Goal: Information Seeking & Learning: Find specific fact

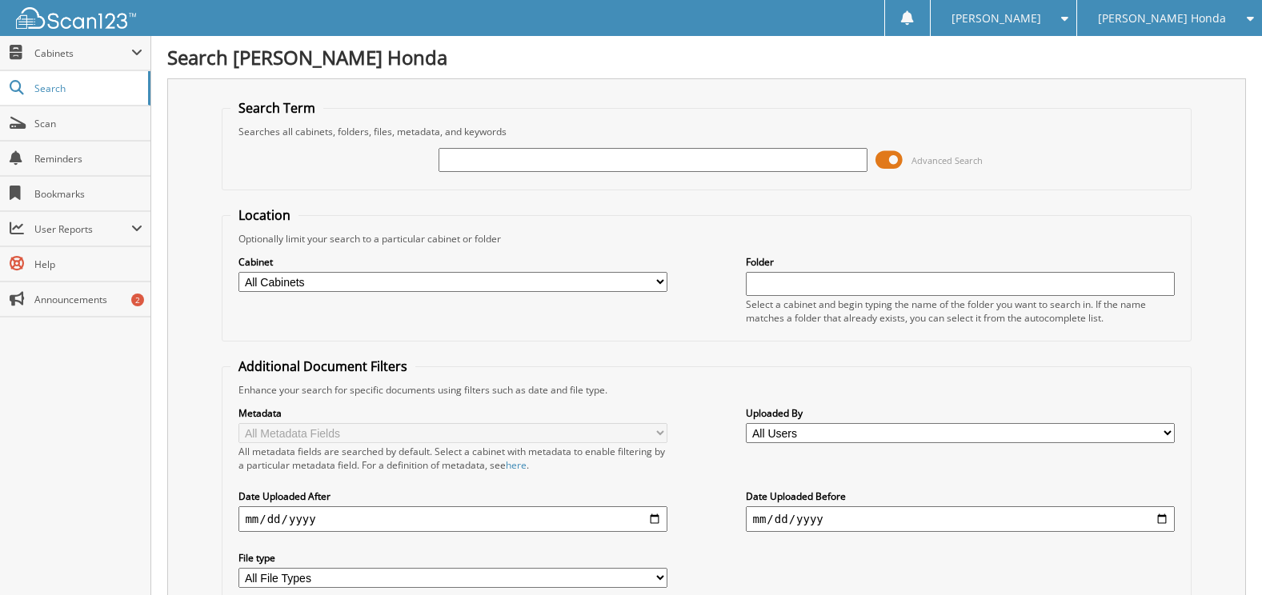
click at [475, 162] on input "text" at bounding box center [652, 160] width 428 height 24
paste input "538706"
type input "538706"
click at [892, 159] on span at bounding box center [888, 160] width 27 height 24
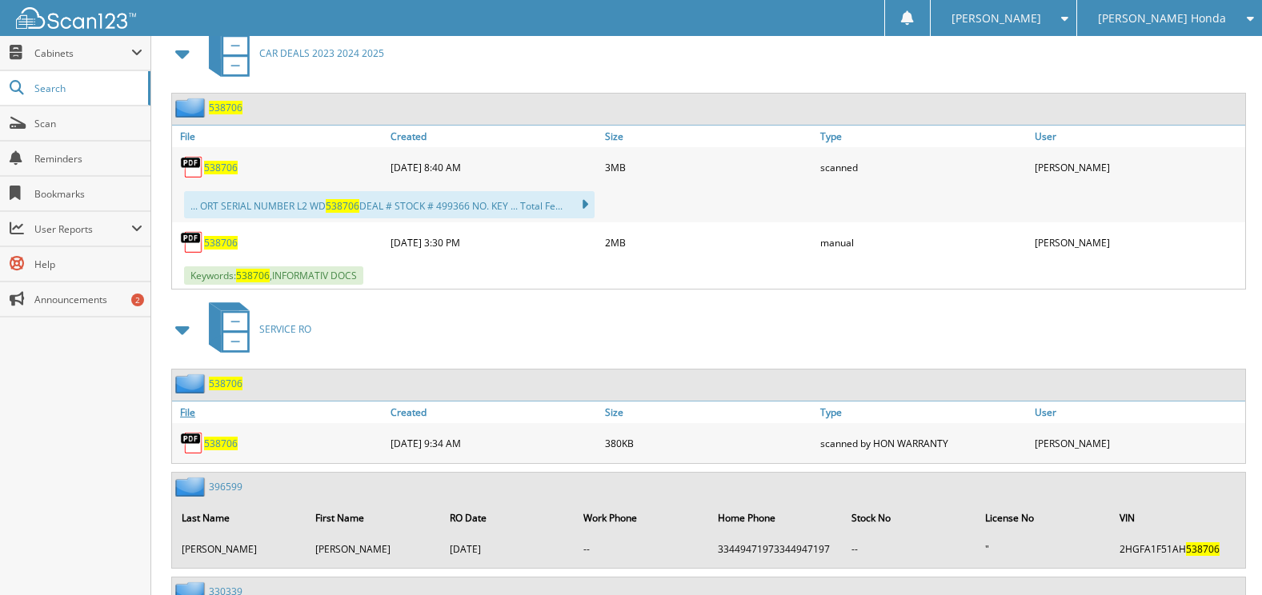
scroll to position [320, 0]
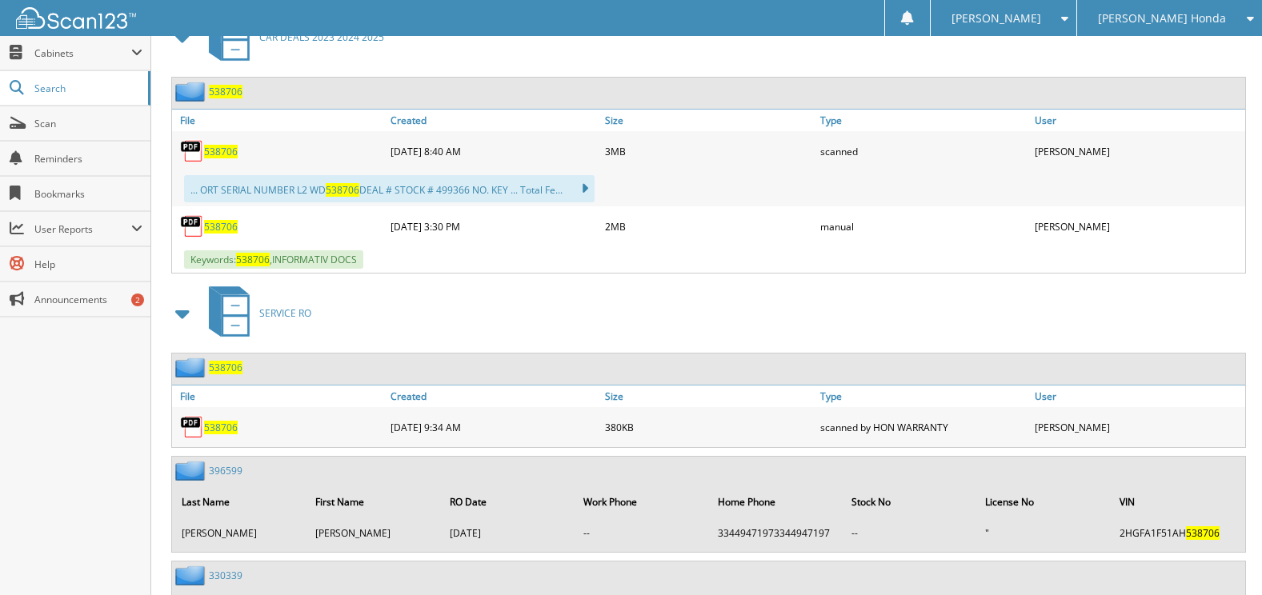
click at [229, 150] on span "538706" at bounding box center [221, 152] width 34 height 14
click at [214, 229] on span "538706" at bounding box center [221, 227] width 34 height 14
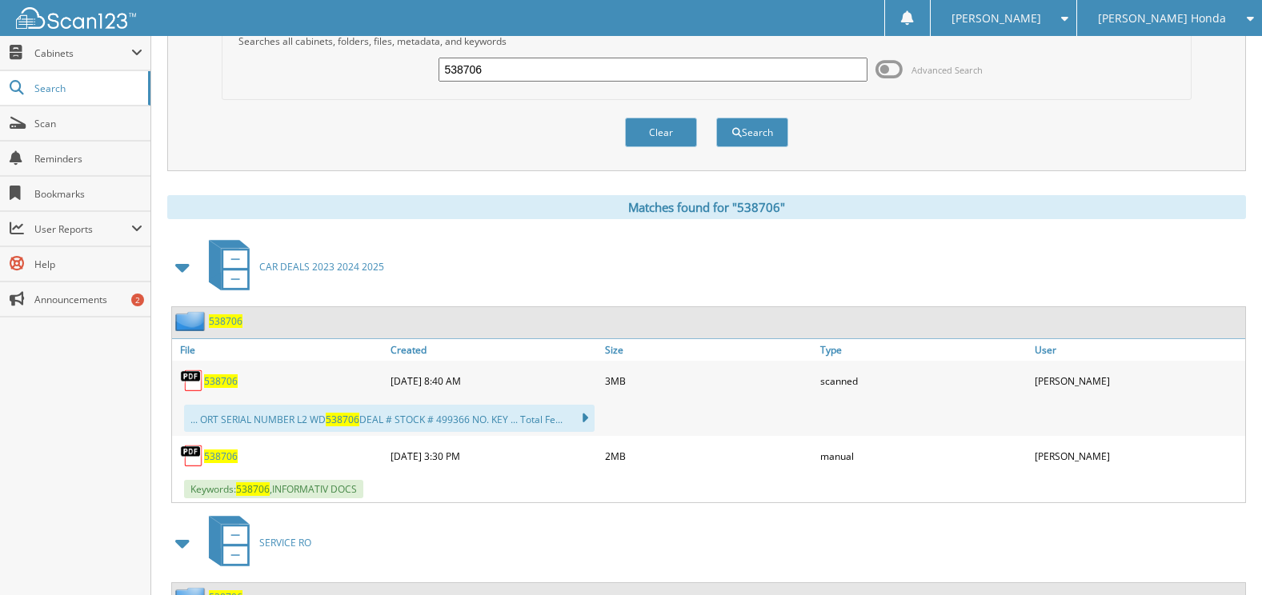
scroll to position [0, 0]
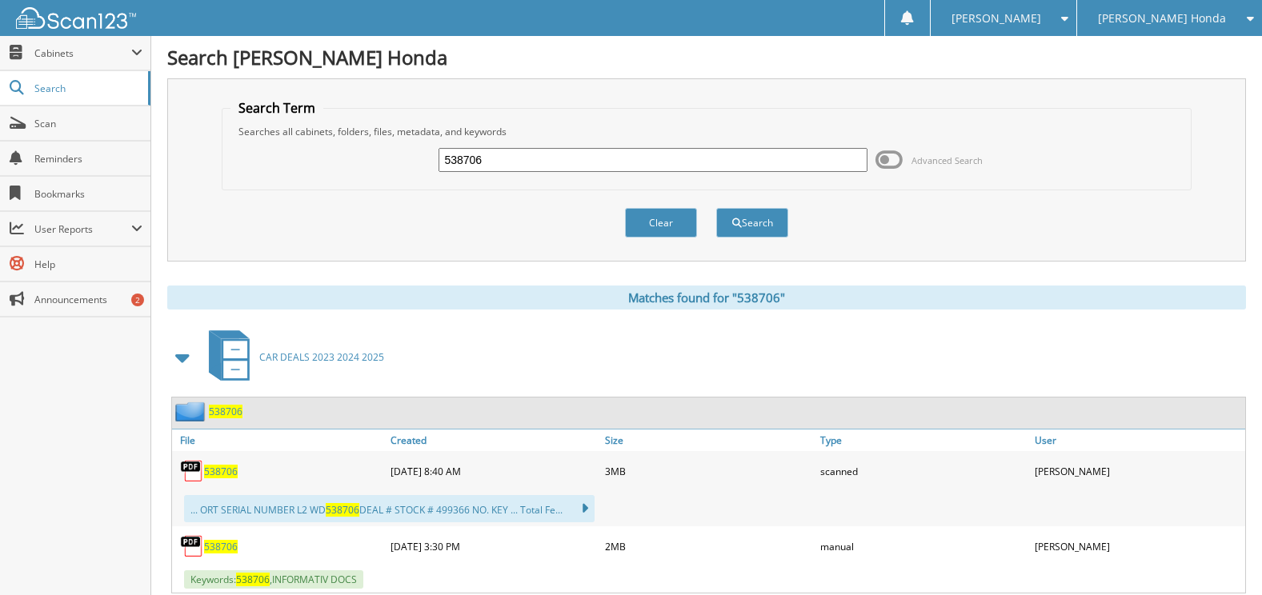
drag, startPoint x: 508, startPoint y: 158, endPoint x: 378, endPoint y: 155, distance: 130.4
click at [378, 155] on div "538706 Advanced Search" at bounding box center [705, 159] width 951 height 43
paste input "905"
type input "539056"
click at [716, 208] on button "Search" at bounding box center [752, 223] width 72 height 30
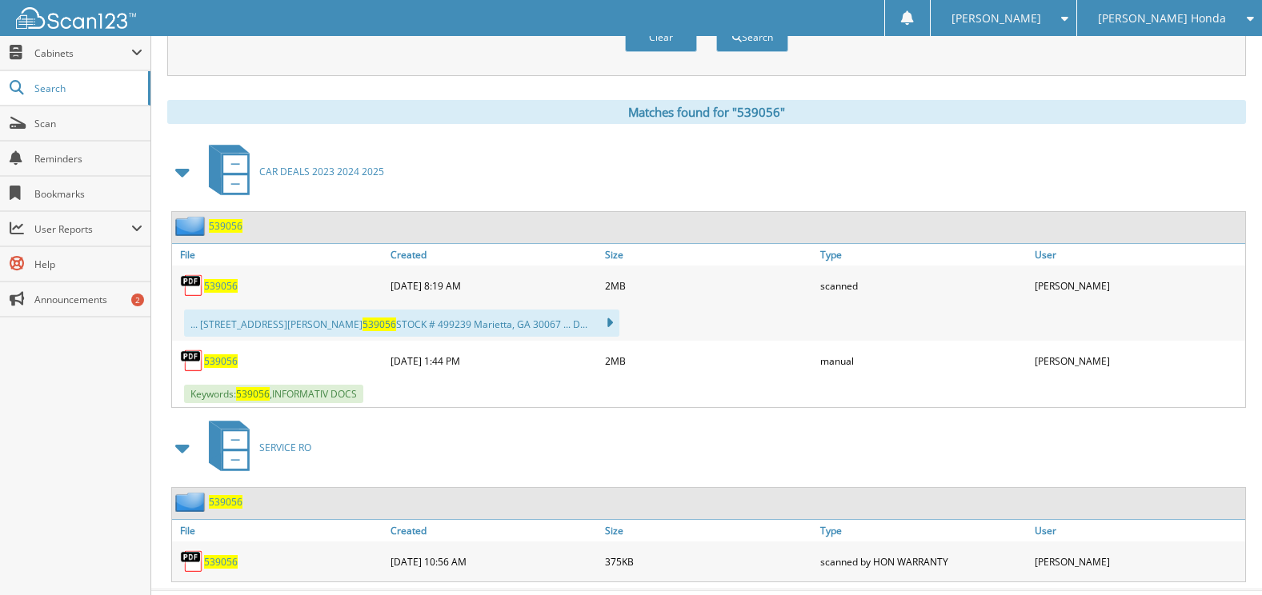
scroll to position [638, 0]
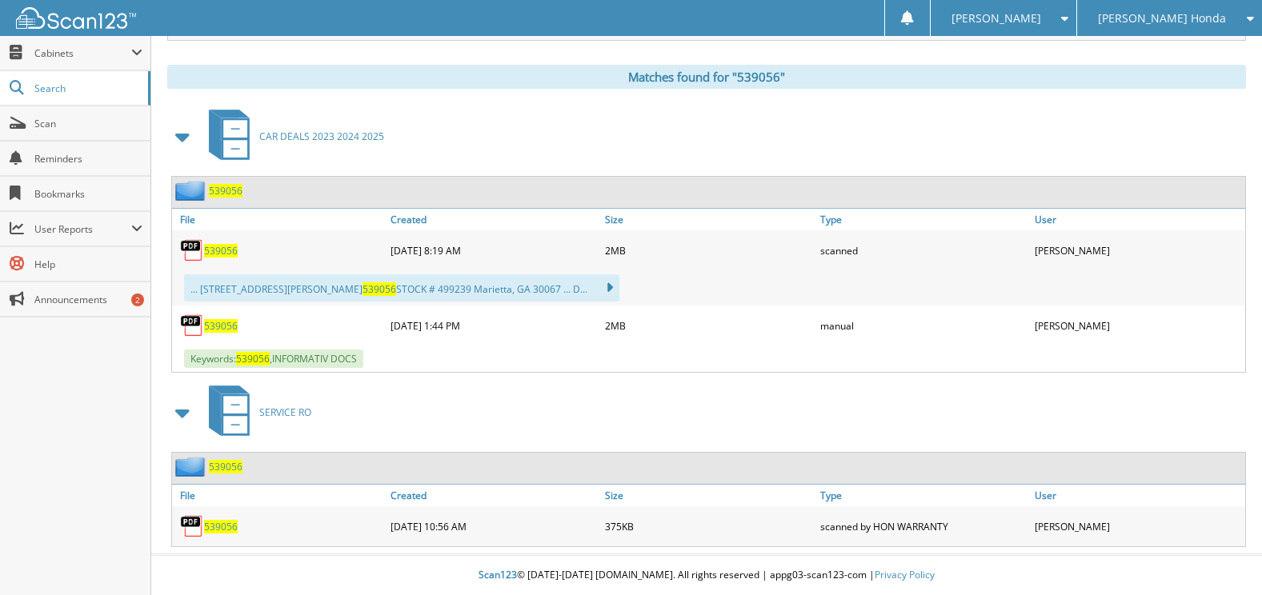
click at [218, 248] on span "539056" at bounding box center [221, 251] width 34 height 14
click at [212, 327] on span "539056" at bounding box center [221, 326] width 34 height 14
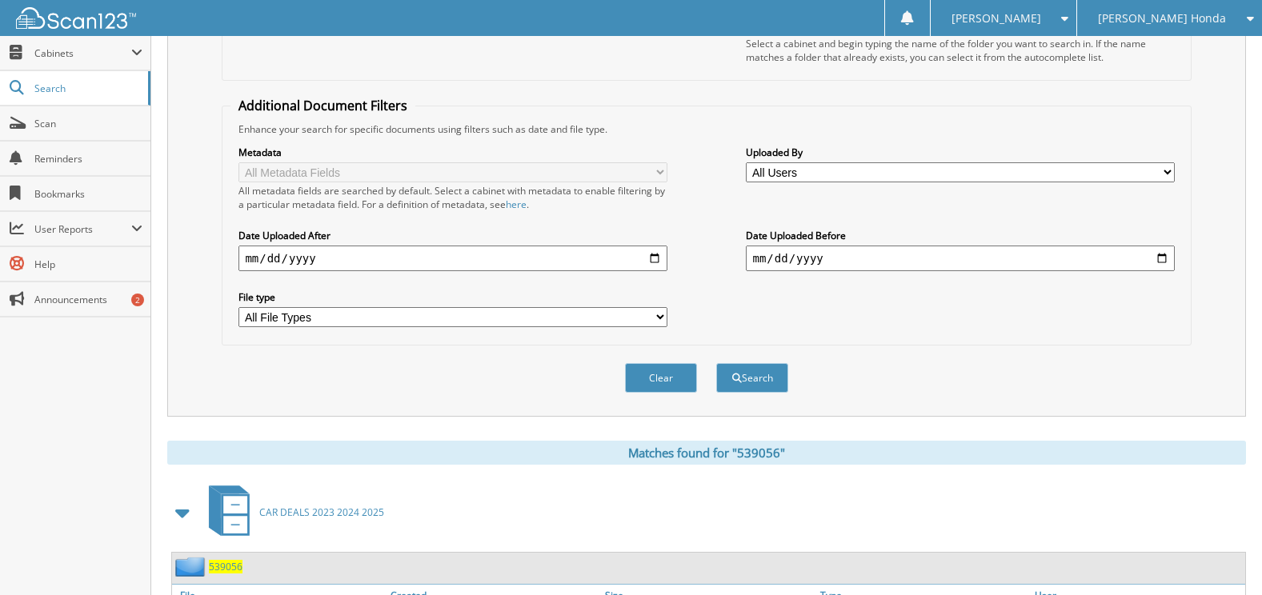
scroll to position [0, 0]
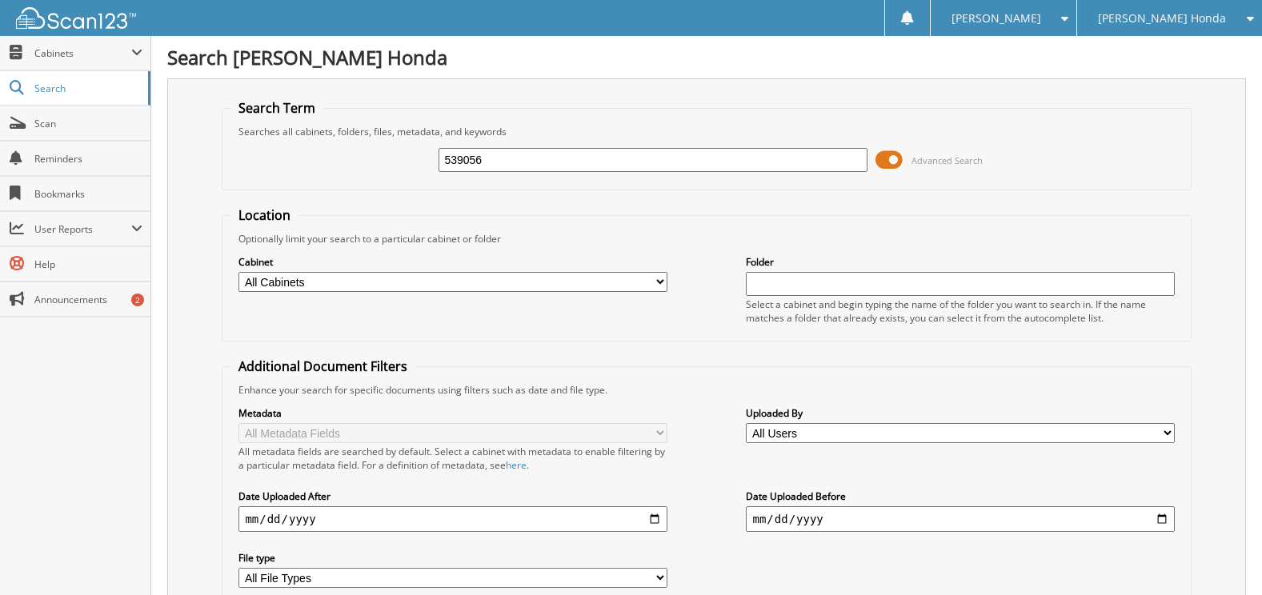
drag, startPoint x: 616, startPoint y: 159, endPoint x: 305, endPoint y: 158, distance: 311.2
click at [306, 159] on div "539056 Advanced Search" at bounding box center [705, 159] width 951 height 43
paste input "539296"
type input "539296"
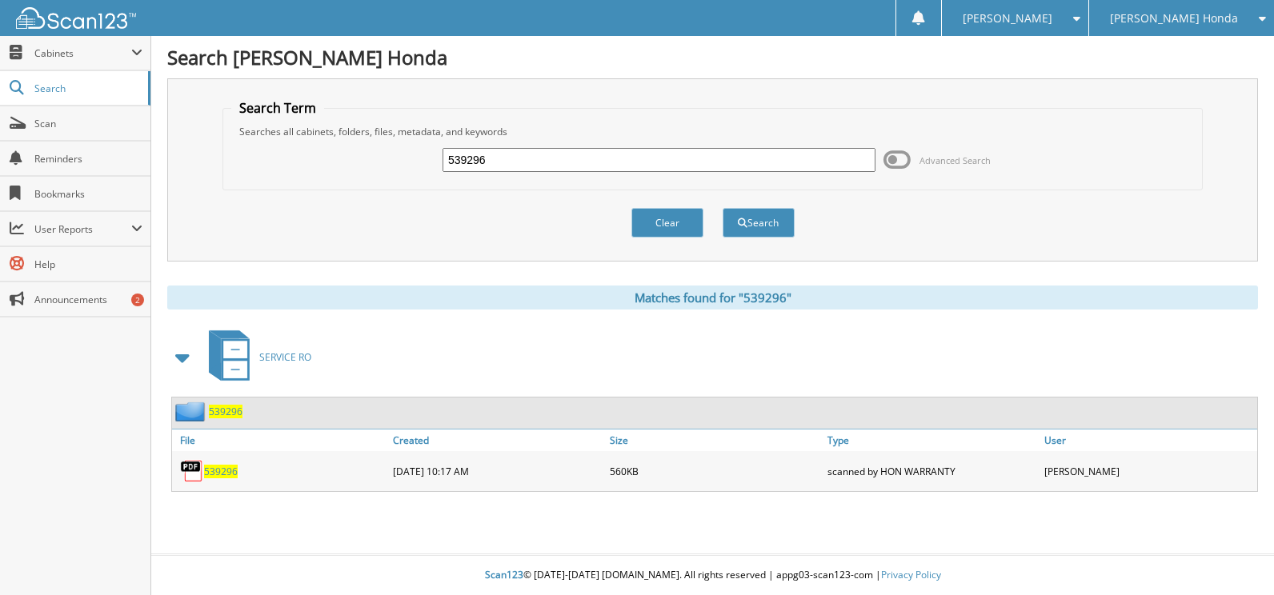
drag, startPoint x: 0, startPoint y: 0, endPoint x: 215, endPoint y: 473, distance: 519.5
click at [215, 473] on span "539296" at bounding box center [221, 472] width 34 height 14
click at [643, 97] on div "Search Term Searches all cabinets, folders, files, metadata, and keywords 53929…" at bounding box center [712, 169] width 1090 height 183
drag, startPoint x: 522, startPoint y: 161, endPoint x: 382, endPoint y: 137, distance: 142.0
click at [382, 138] on fieldset "Search Term Searches all cabinets, folders, files, metadata, and keywords 53929…" at bounding box center [712, 144] width 980 height 91
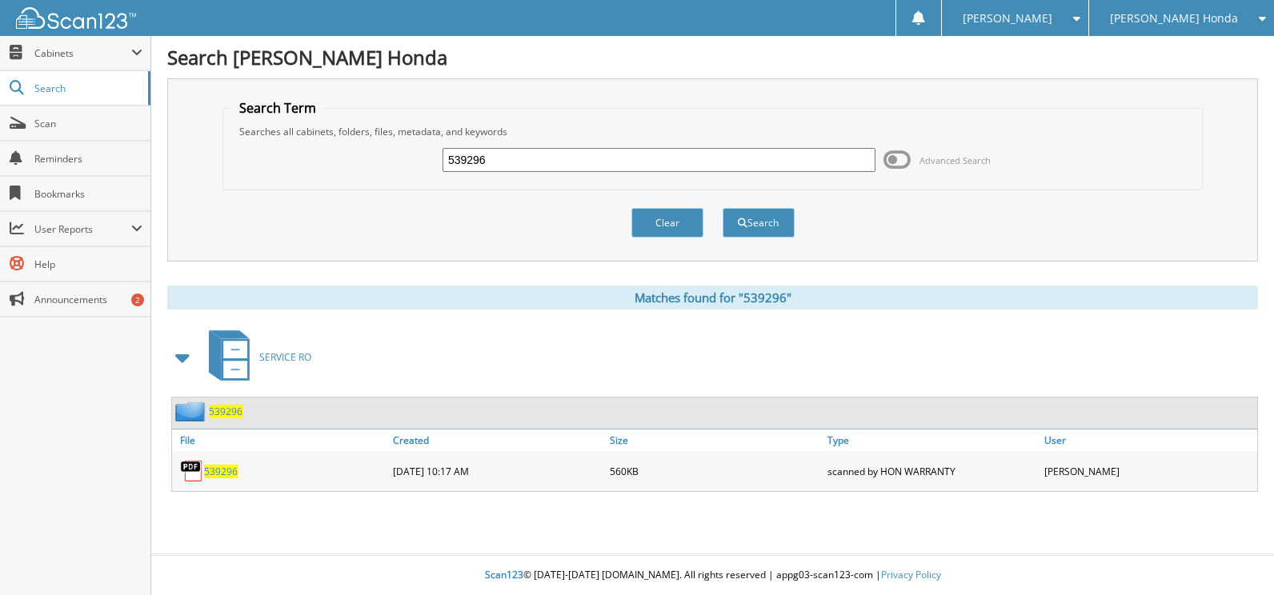
paste input "389"
type input "539389"
click at [722, 208] on button "Search" at bounding box center [758, 223] width 72 height 30
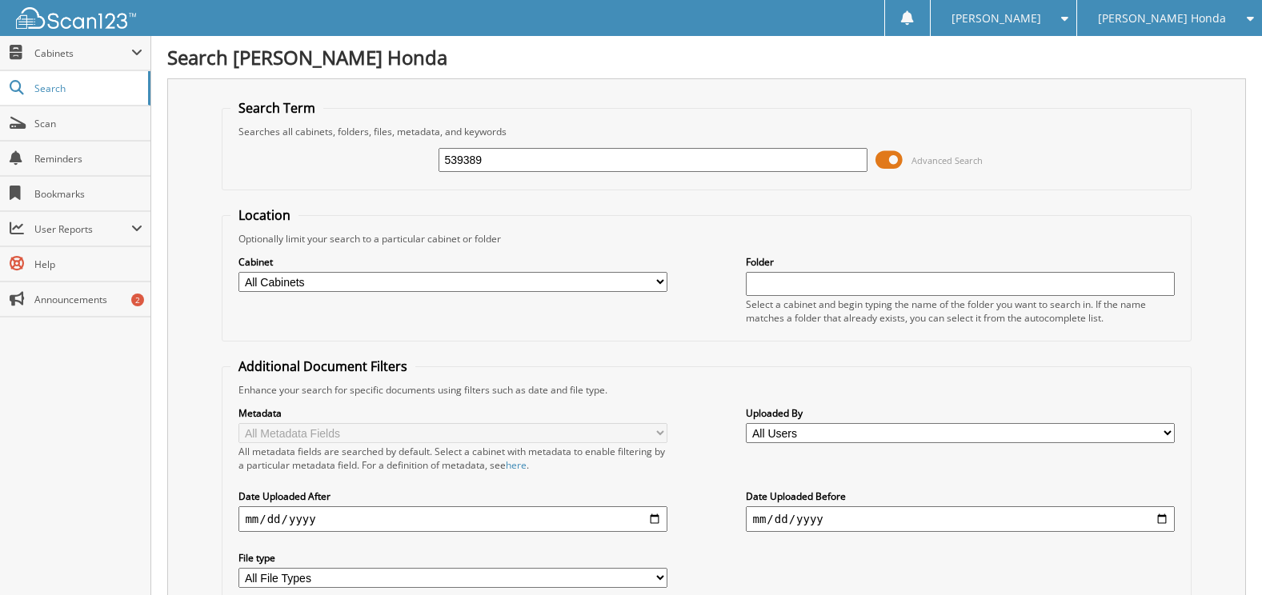
click at [893, 160] on span at bounding box center [888, 160] width 27 height 24
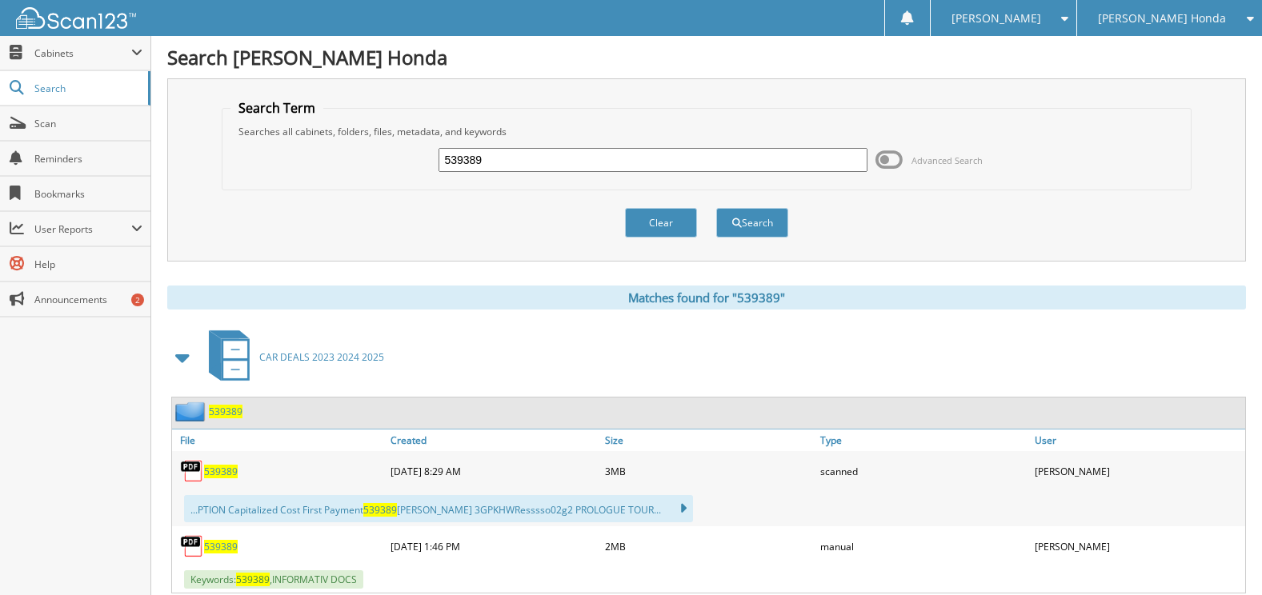
scroll to position [160, 0]
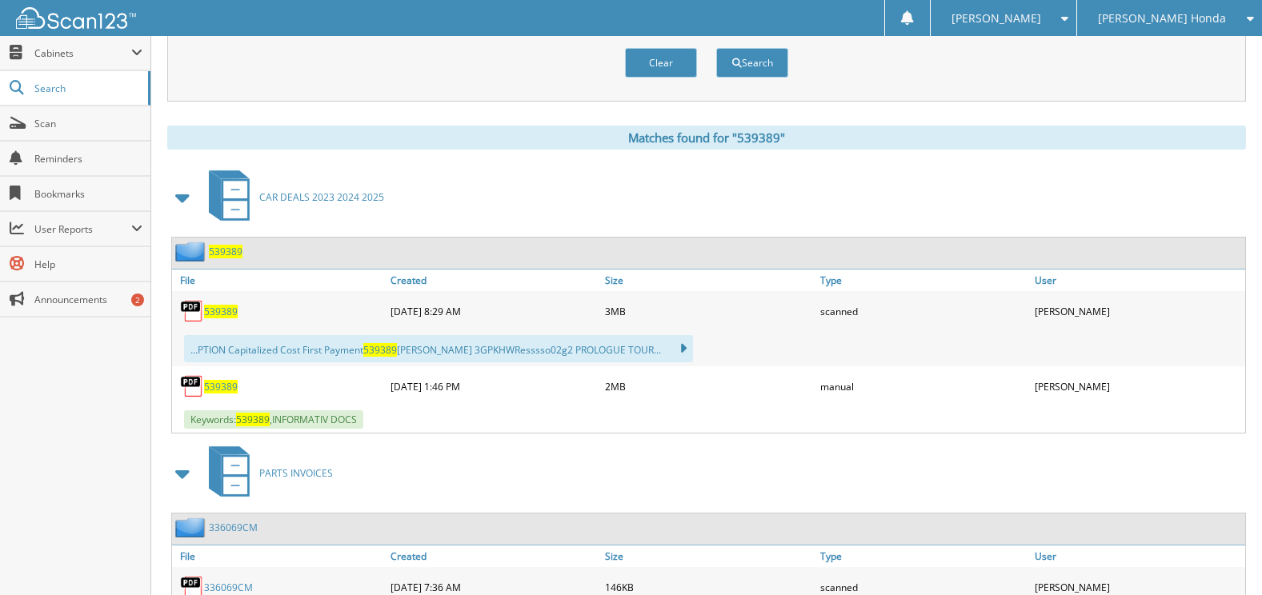
click at [218, 312] on span "539389" at bounding box center [221, 312] width 34 height 14
click at [214, 390] on span "539389" at bounding box center [221, 387] width 34 height 14
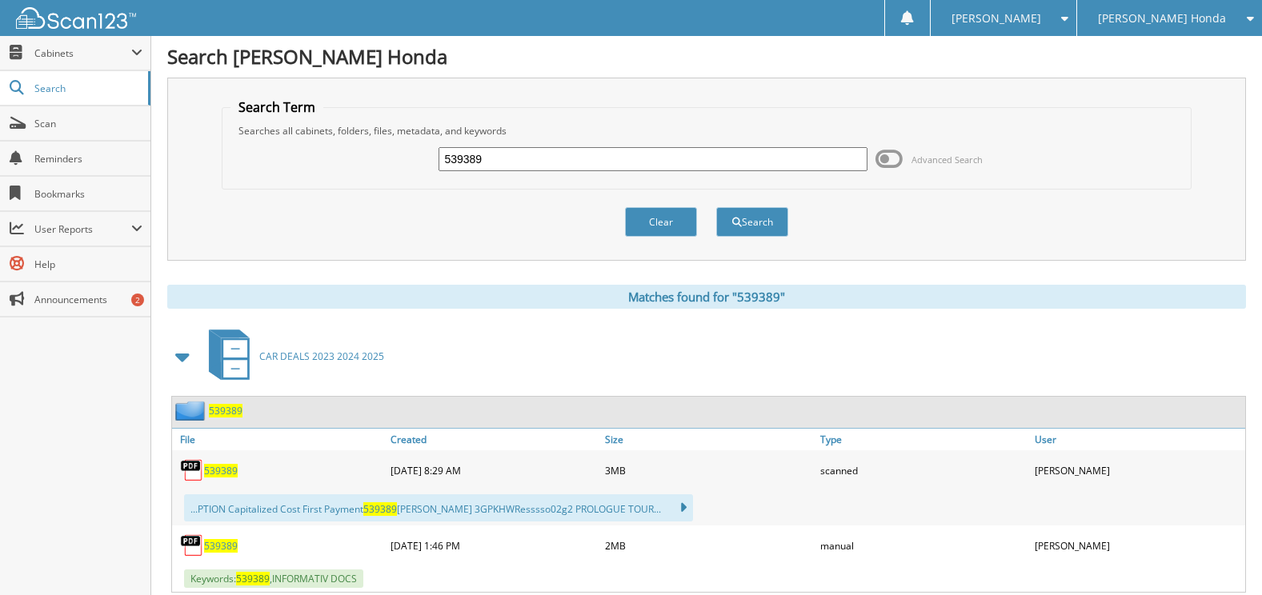
scroll to position [0, 0]
drag, startPoint x: 555, startPoint y: 162, endPoint x: 343, endPoint y: 154, distance: 212.2
click at [350, 154] on div "539389 Advanced Search" at bounding box center [705, 159] width 951 height 43
paste input "54"
type input "539354"
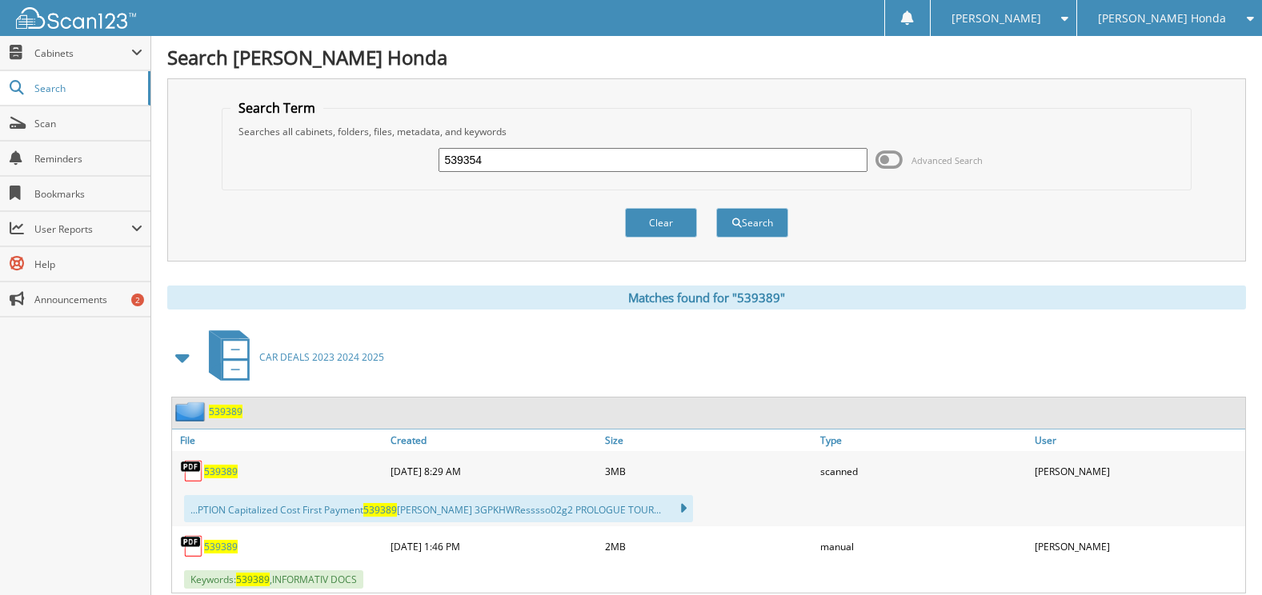
click at [716, 208] on button "Search" at bounding box center [752, 223] width 72 height 30
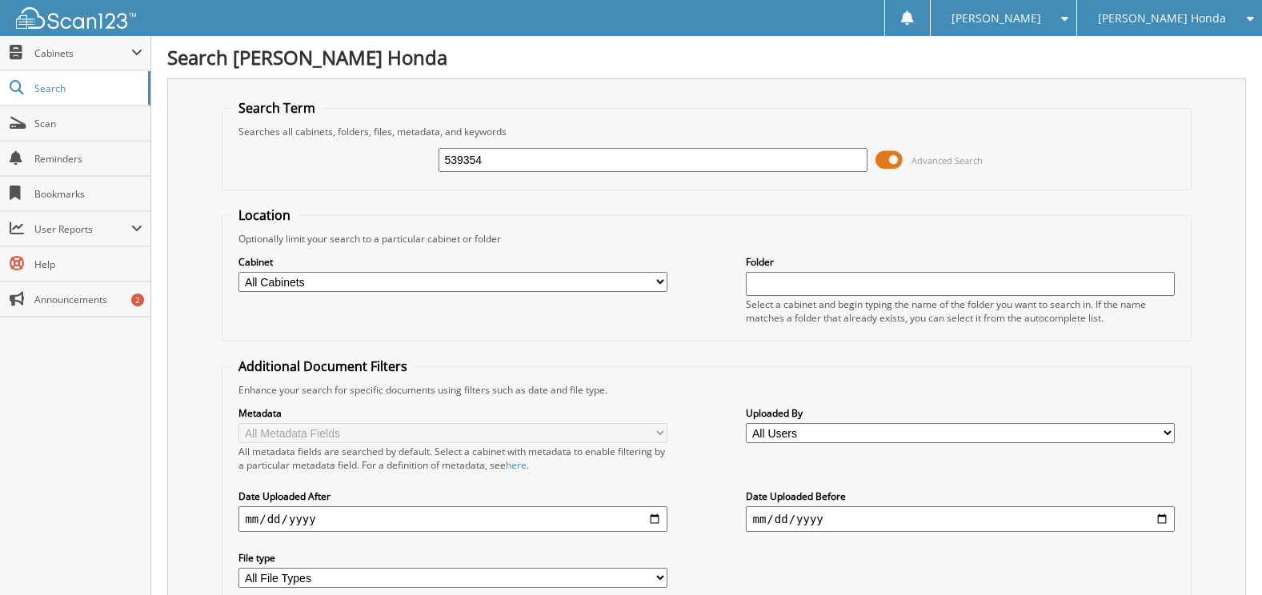
click at [894, 154] on span at bounding box center [888, 160] width 27 height 24
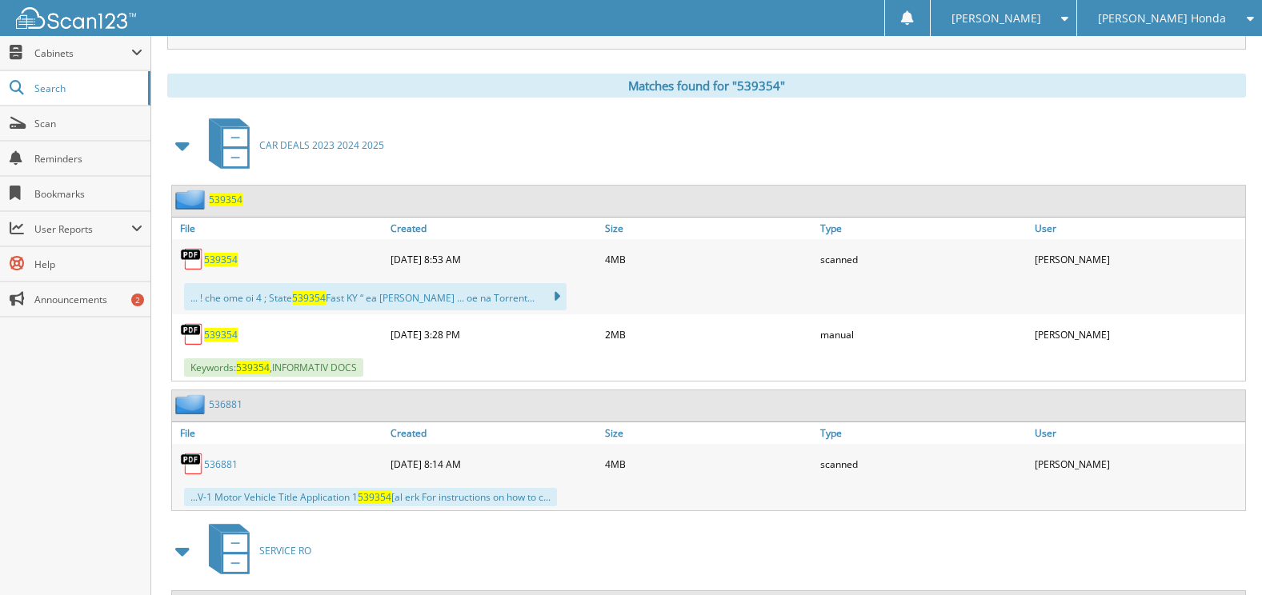
scroll to position [240, 0]
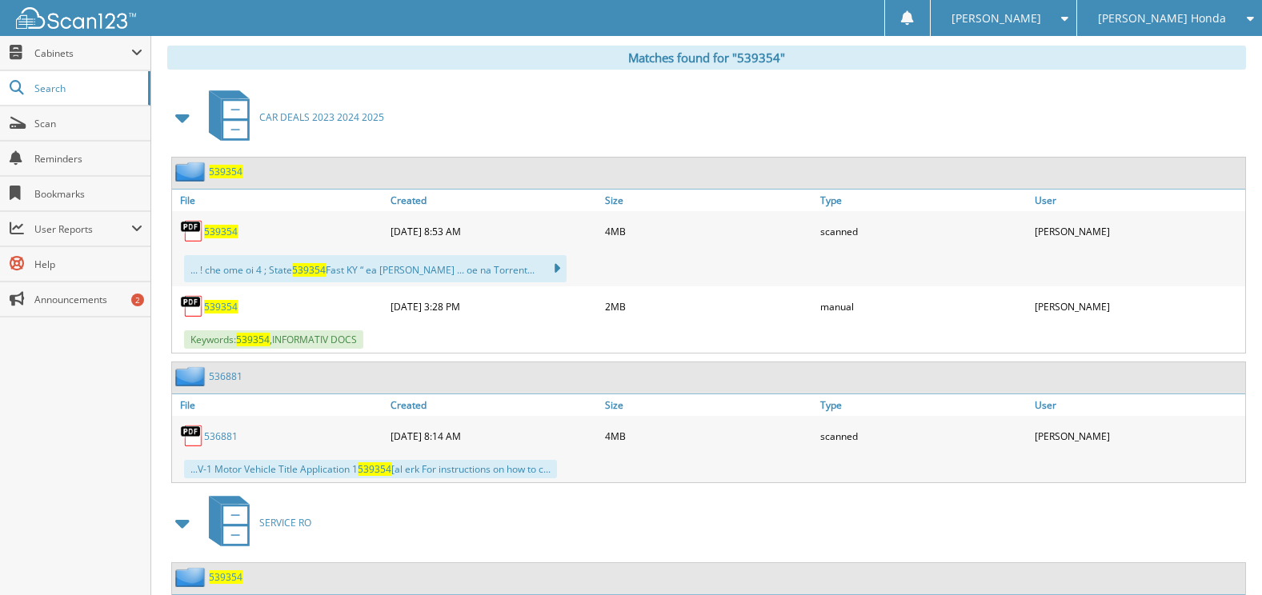
click at [283, 215] on div "539354" at bounding box center [279, 231] width 214 height 32
click at [228, 234] on span "539354" at bounding box center [221, 232] width 34 height 14
click at [220, 305] on span "539354" at bounding box center [221, 307] width 34 height 14
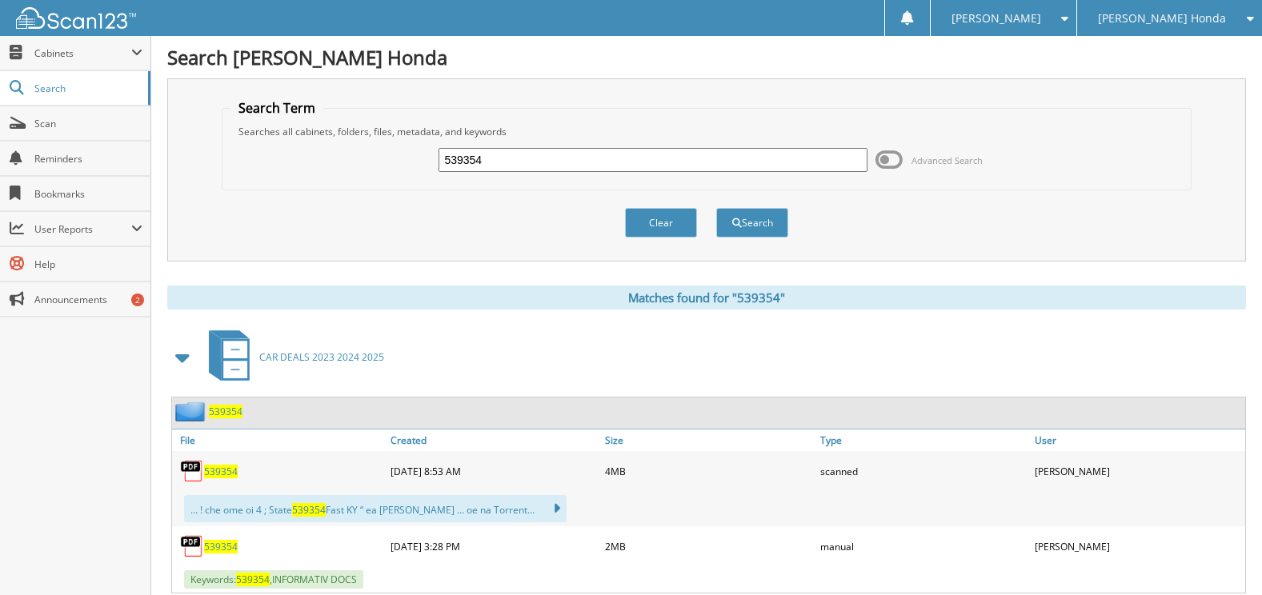
drag, startPoint x: 637, startPoint y: 166, endPoint x: 286, endPoint y: 138, distance: 351.5
click at [290, 138] on fieldset "Search Term Searches all cabinets, folders, files, metadata, and keywords 53935…" at bounding box center [706, 144] width 969 height 91
paste input "407"
type input "539407"
click at [716, 208] on button "Search" at bounding box center [752, 223] width 72 height 30
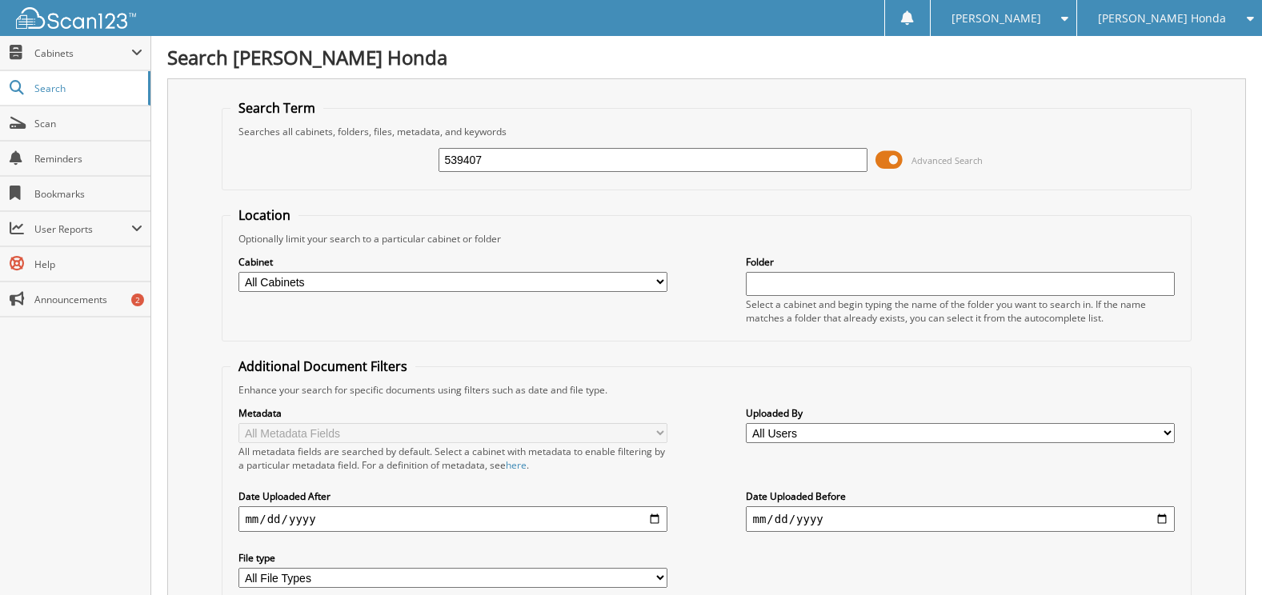
click at [1247, 18] on icon at bounding box center [1245, 18] width 15 height 11
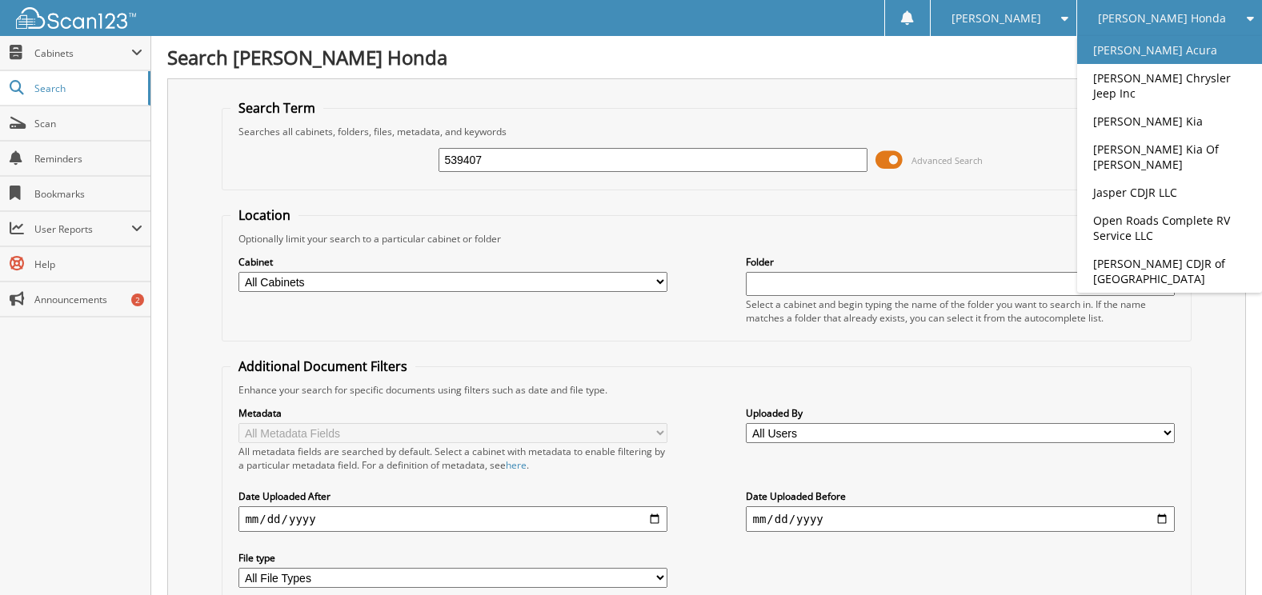
click at [1190, 48] on link "[PERSON_NAME] Acura" at bounding box center [1169, 50] width 185 height 28
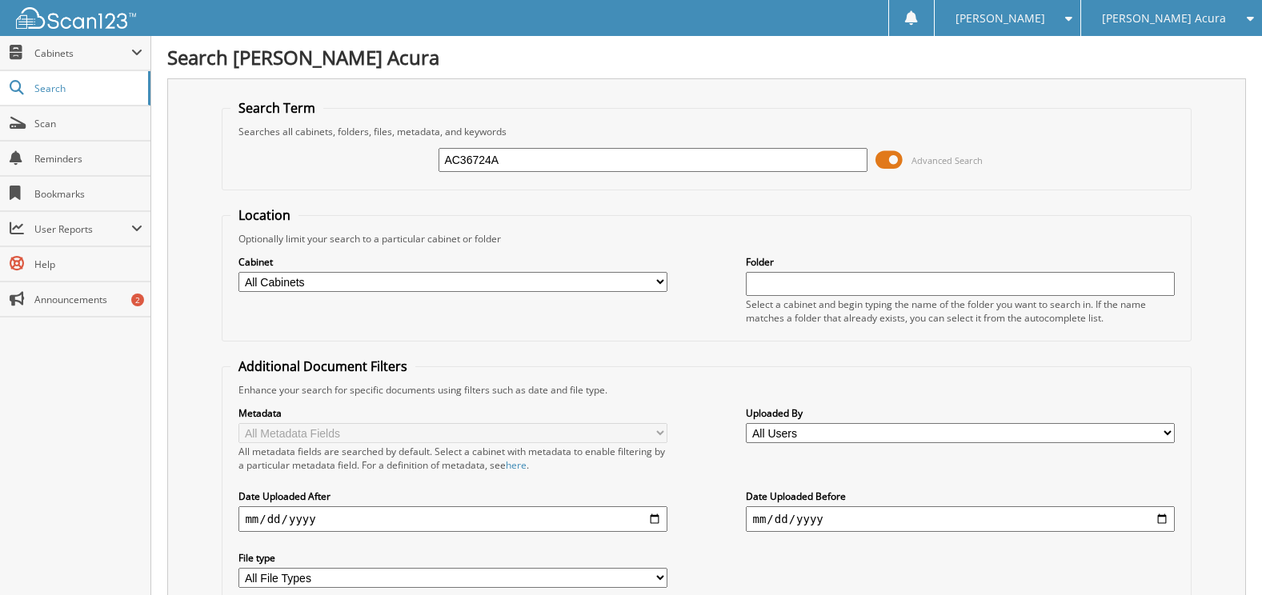
type input "AC36724A"
click at [894, 158] on span at bounding box center [888, 160] width 27 height 24
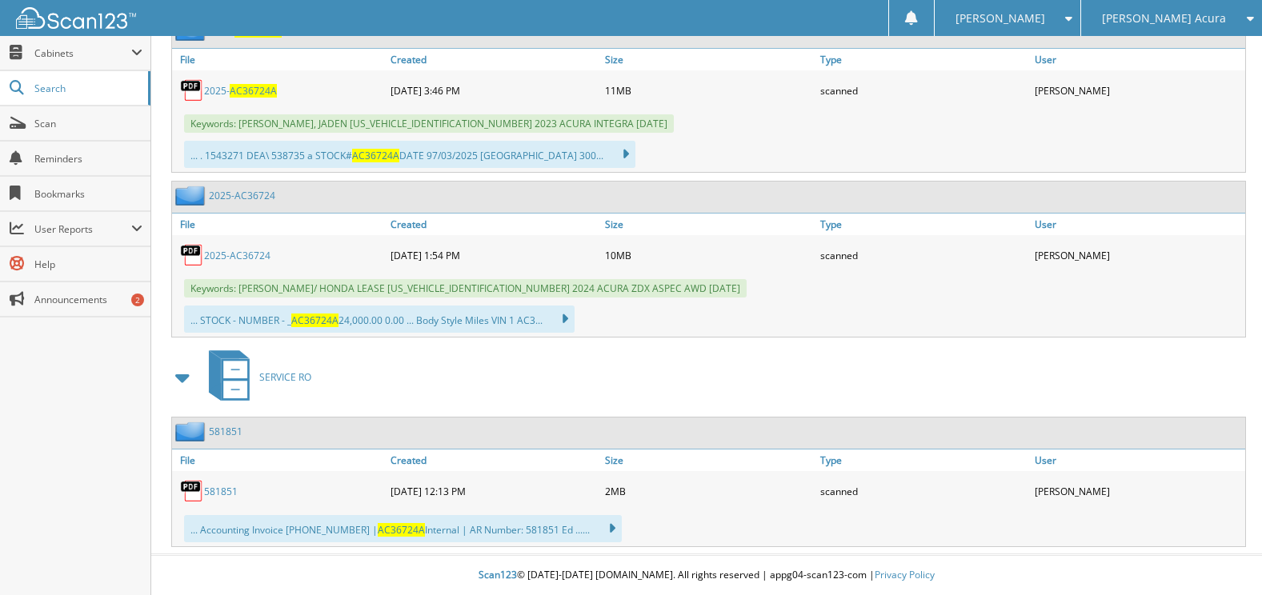
scroll to position [301, 0]
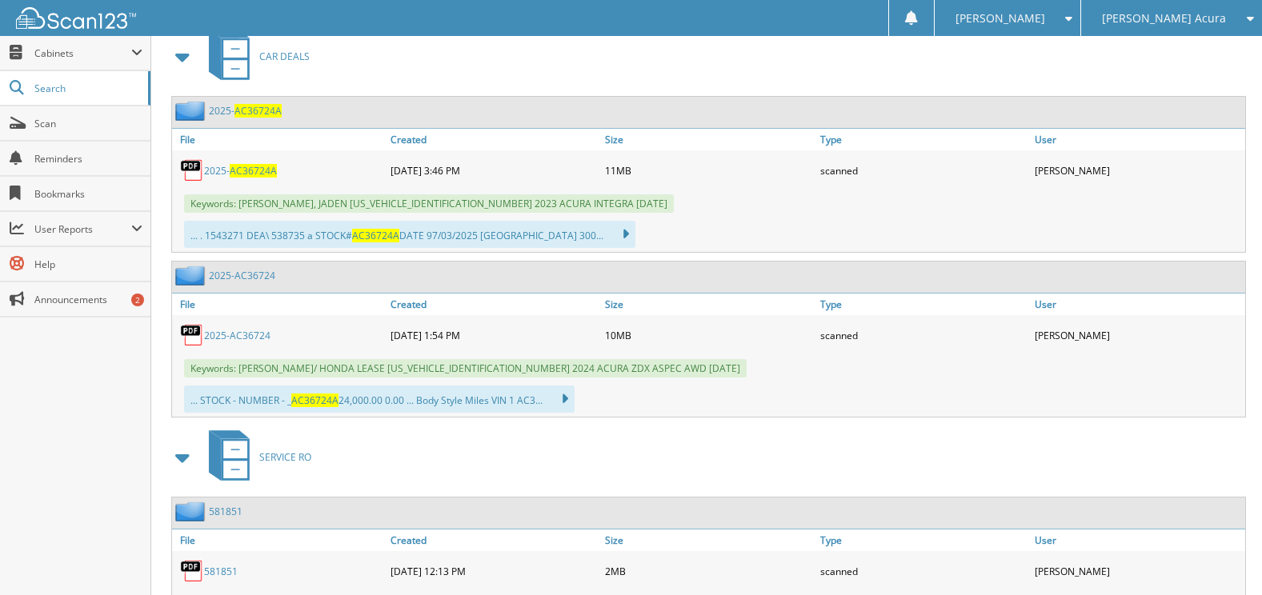
click at [253, 168] on span "AC36724A" at bounding box center [253, 171] width 47 height 14
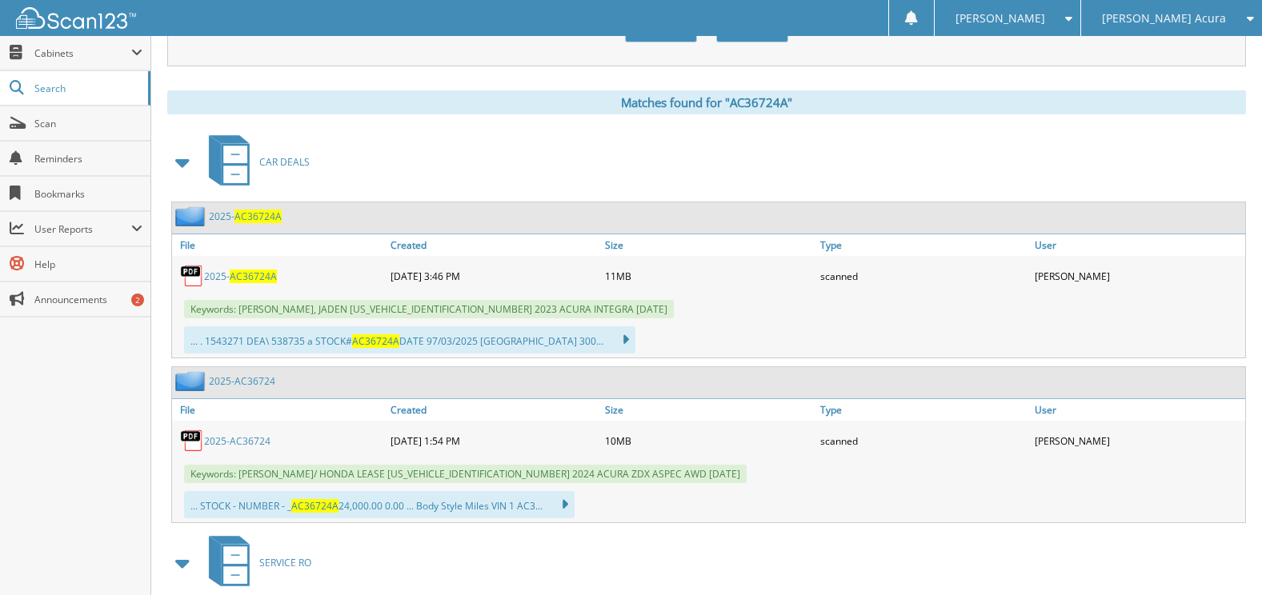
scroll to position [0, 0]
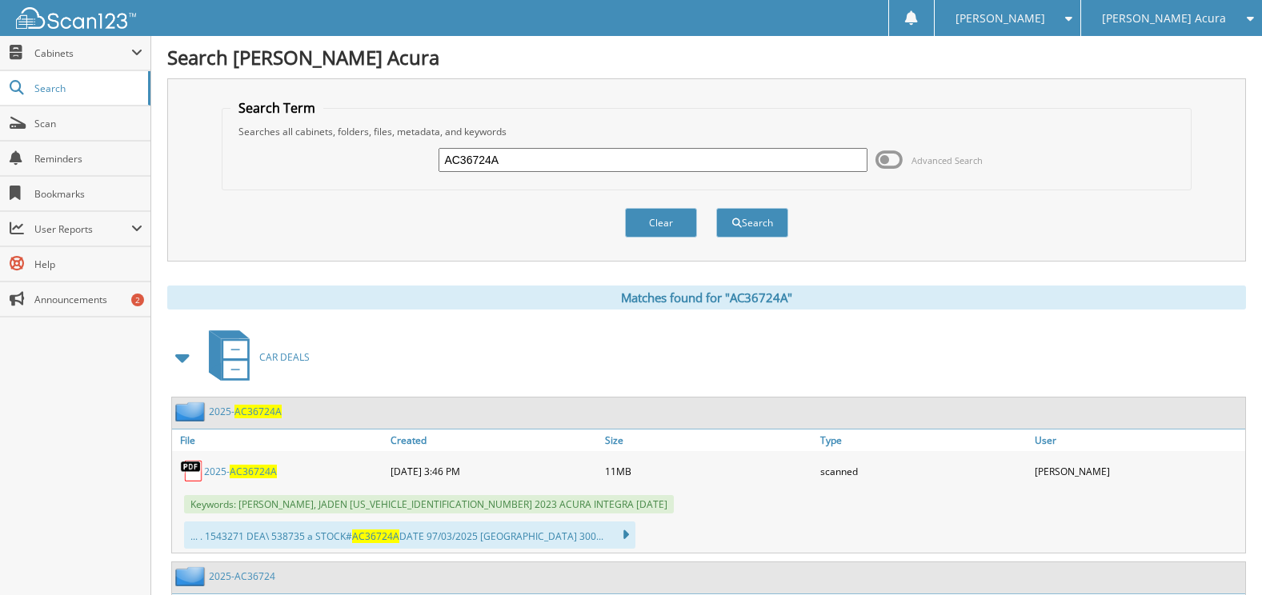
drag, startPoint x: 522, startPoint y: 156, endPoint x: 372, endPoint y: 154, distance: 150.4
click at [372, 154] on div "AC36724A Advanced Search" at bounding box center [705, 159] width 951 height 43
paste input "5"
type input "AC36725A"
click at [716, 208] on button "Search" at bounding box center [752, 223] width 72 height 30
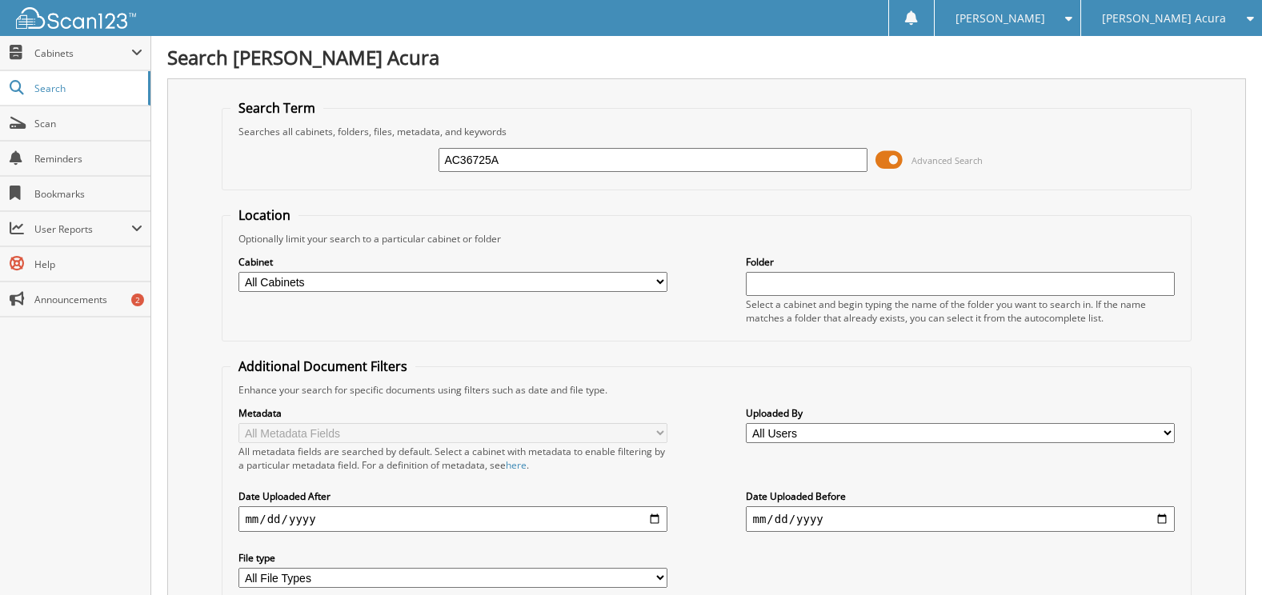
click at [885, 160] on span at bounding box center [888, 160] width 27 height 24
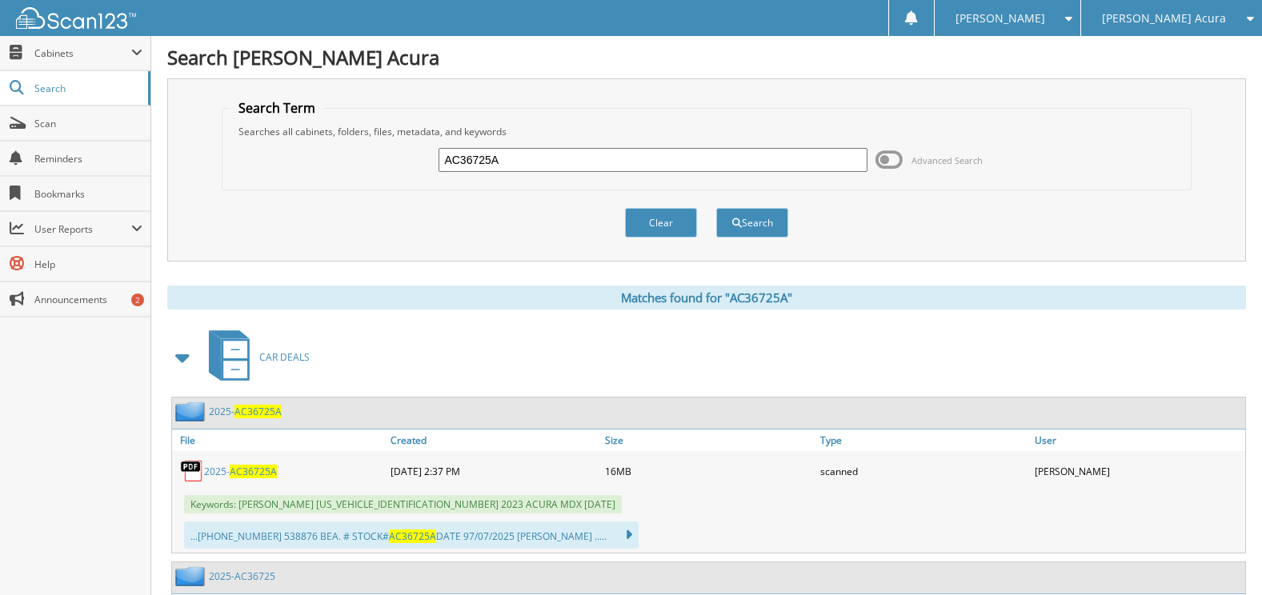
drag, startPoint x: 530, startPoint y: 159, endPoint x: 342, endPoint y: 152, distance: 188.1
click at [342, 152] on div "AC36725A Advanced Search" at bounding box center [705, 159] width 951 height 43
paste input "46"
type input "AC36746"
click at [716, 208] on button "Search" at bounding box center [752, 223] width 72 height 30
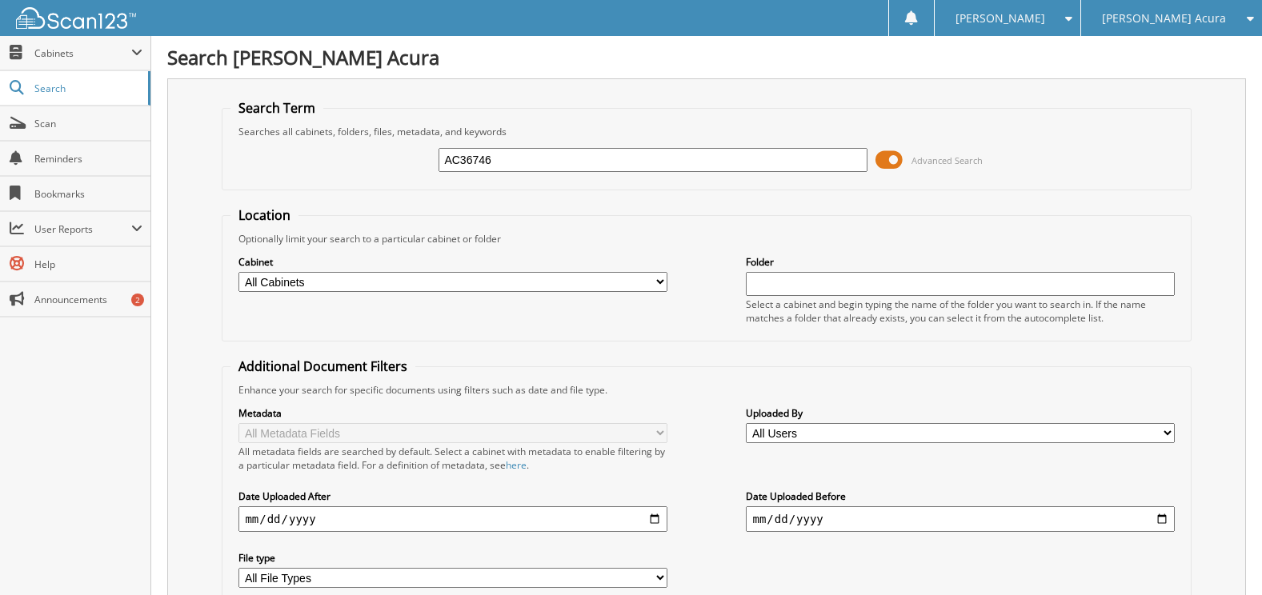
click at [892, 158] on span at bounding box center [888, 160] width 27 height 24
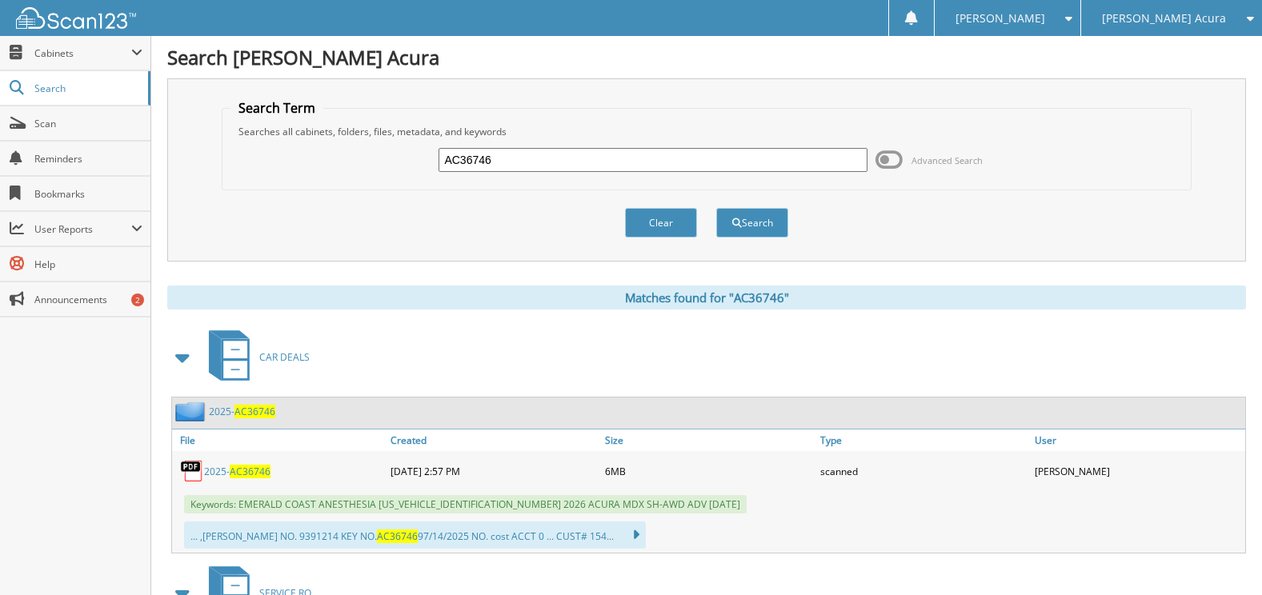
drag, startPoint x: 558, startPoint y: 162, endPoint x: 258, endPoint y: 145, distance: 301.3
click at [264, 145] on div "AC36746 Advanced Search" at bounding box center [705, 159] width 951 height 43
paste input "32"
type input "AC36732"
click at [716, 208] on button "Search" at bounding box center [752, 223] width 72 height 30
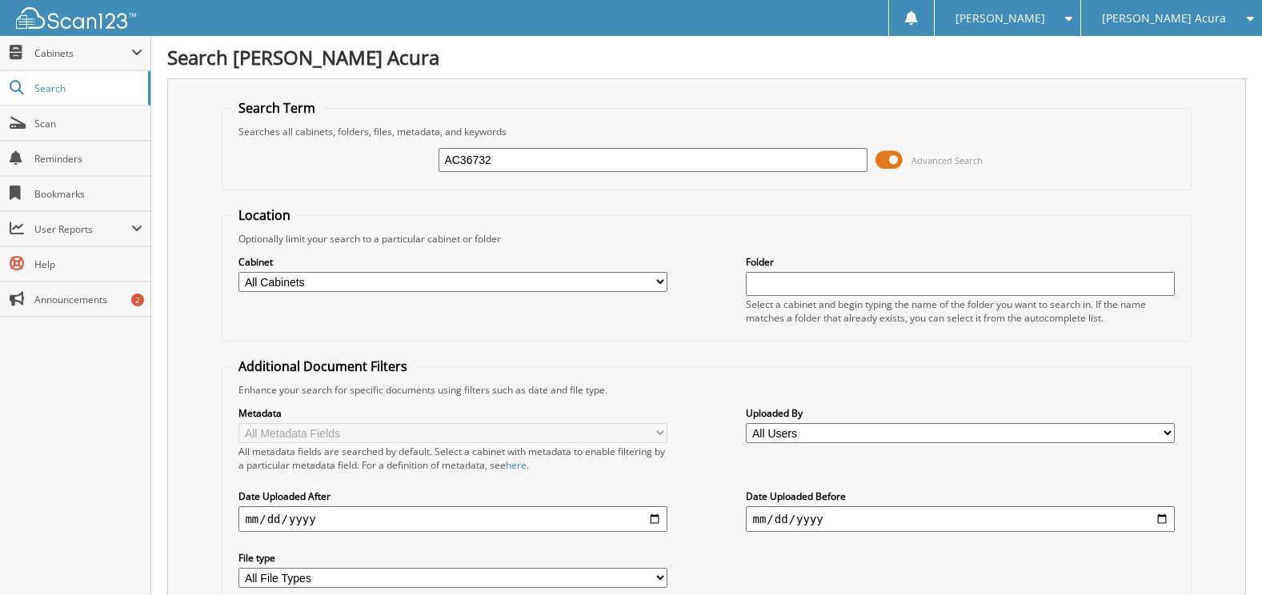
click at [886, 160] on span at bounding box center [888, 160] width 27 height 24
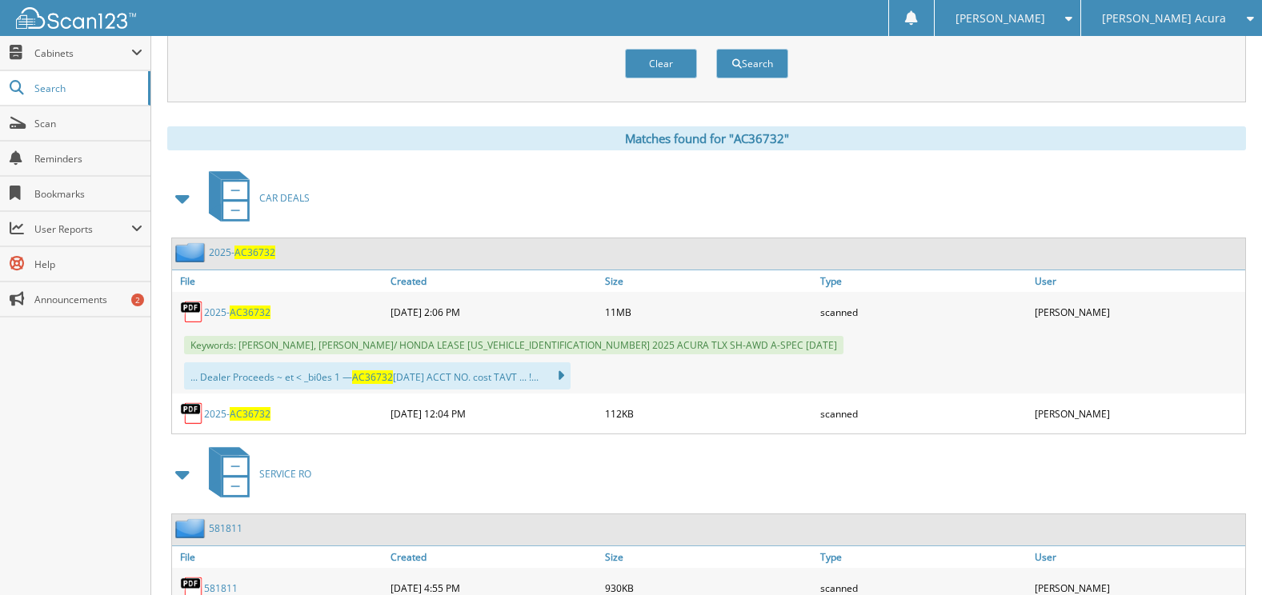
scroll to position [160, 0]
click at [249, 410] on span "AC36732" at bounding box center [250, 413] width 41 height 14
click at [547, 191] on div "CAR DEALS" at bounding box center [706, 197] width 1078 height 63
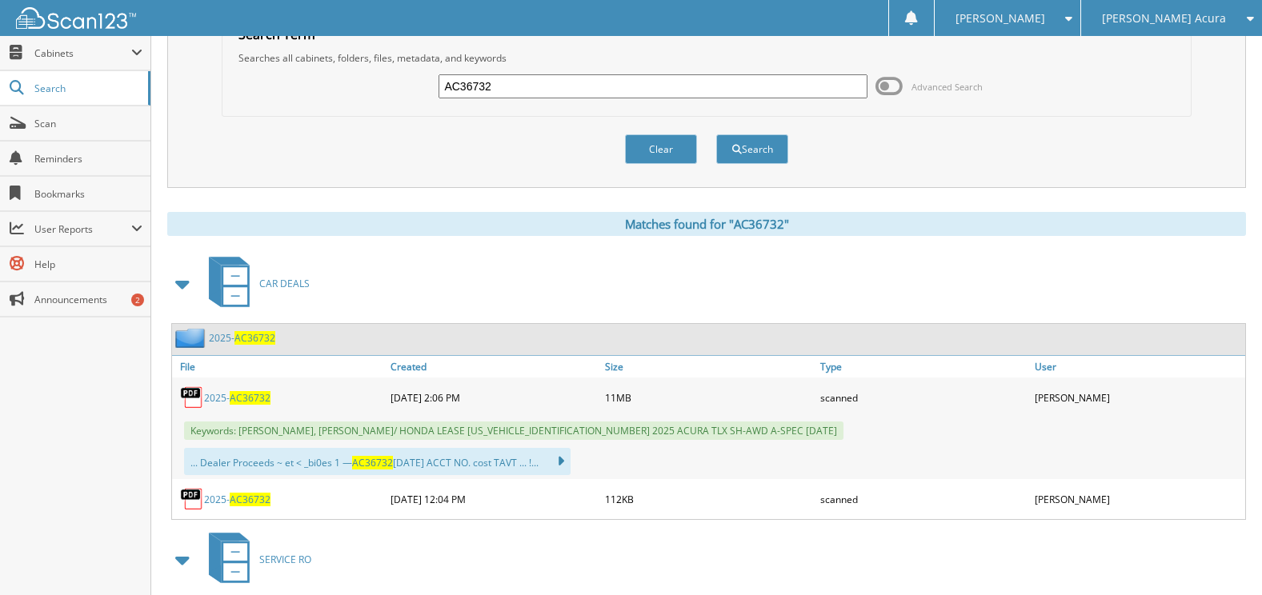
scroll to position [0, 0]
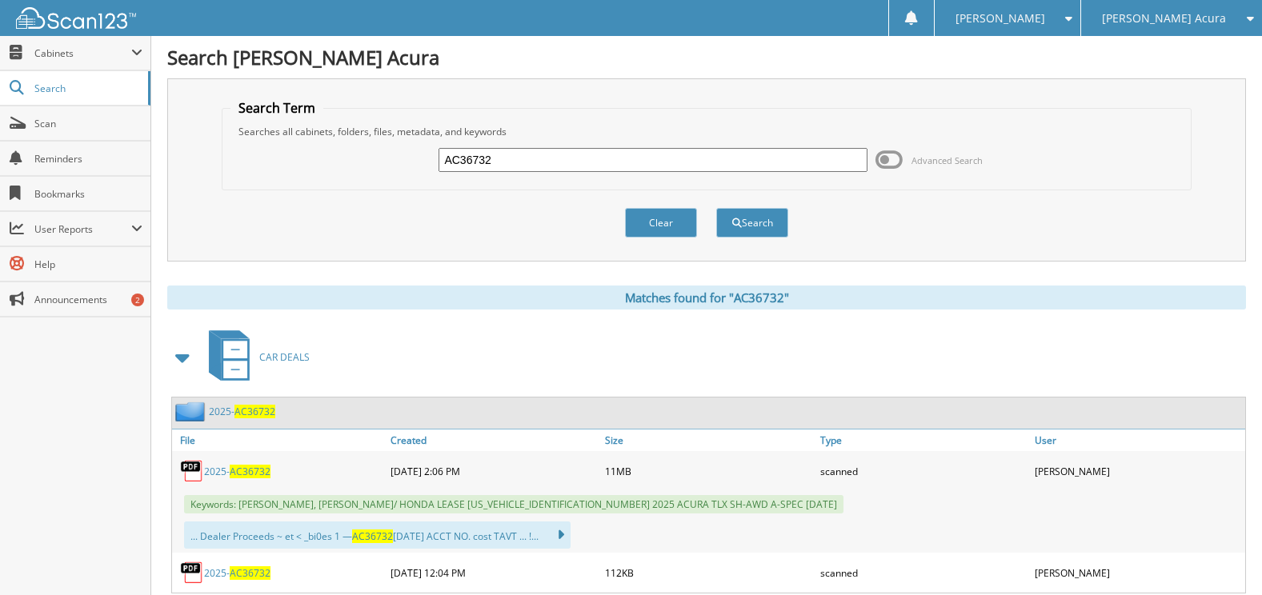
drag, startPoint x: 522, startPoint y: 165, endPoint x: 331, endPoint y: 156, distance: 190.6
click at [335, 159] on div "AC36732 Advanced Search" at bounding box center [705, 159] width 951 height 43
paste input "04B"
type input "AC36704B"
click at [716, 208] on button "Search" at bounding box center [752, 223] width 72 height 30
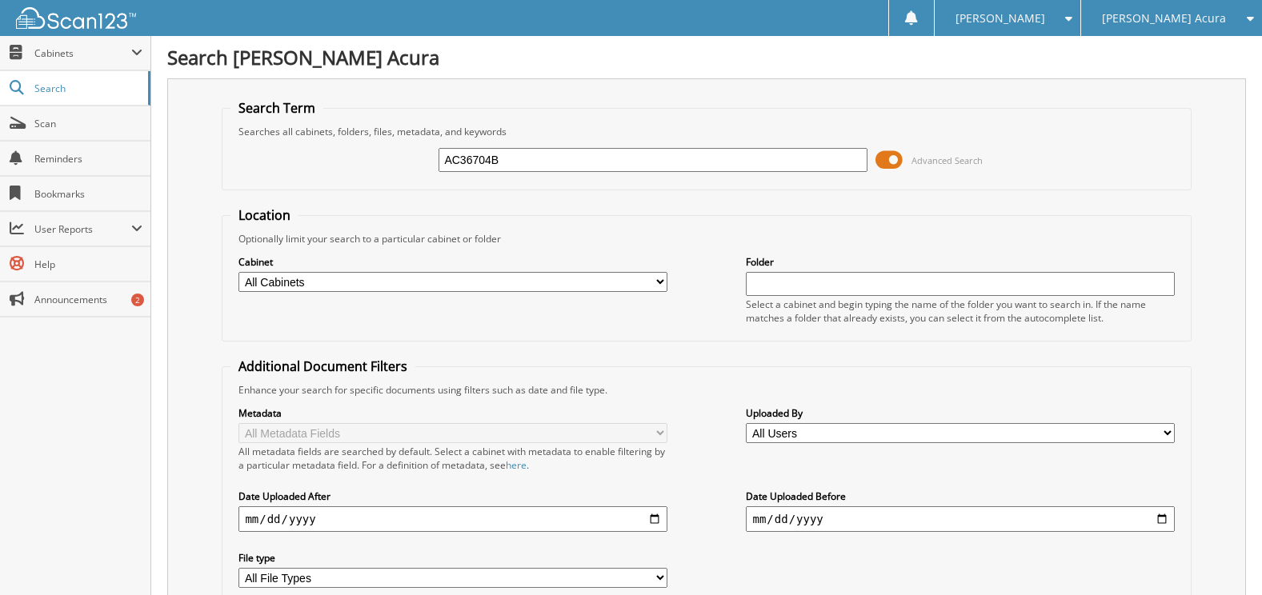
click at [898, 164] on span at bounding box center [888, 160] width 27 height 24
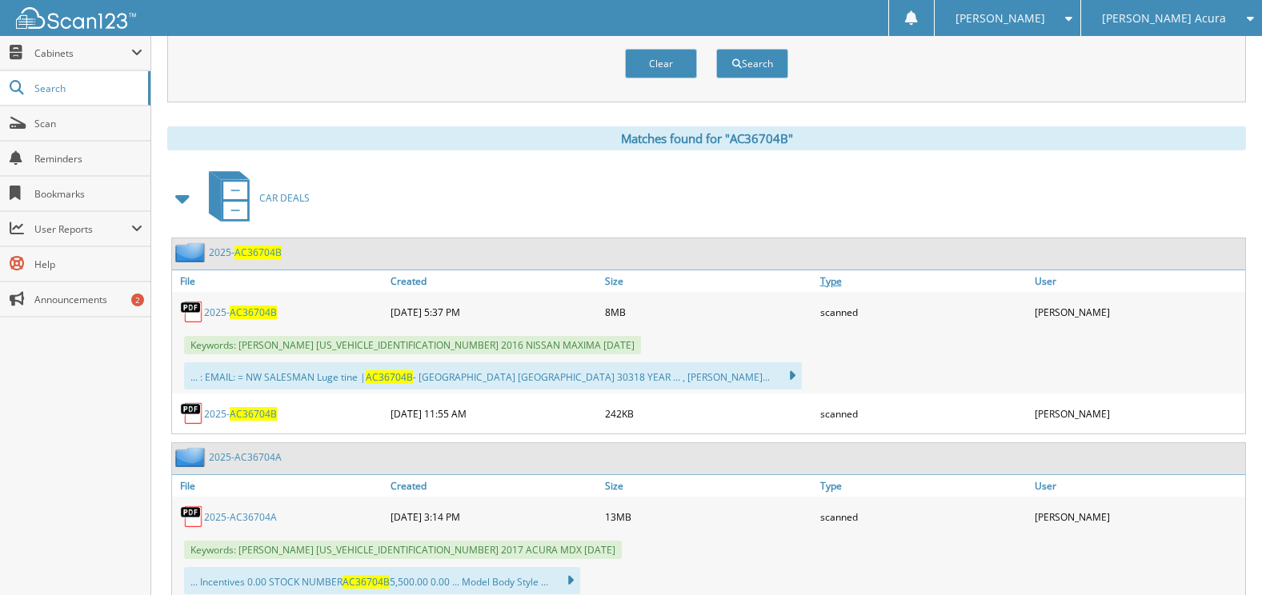
scroll to position [160, 0]
click at [248, 412] on span "AC36704B" at bounding box center [253, 413] width 47 height 14
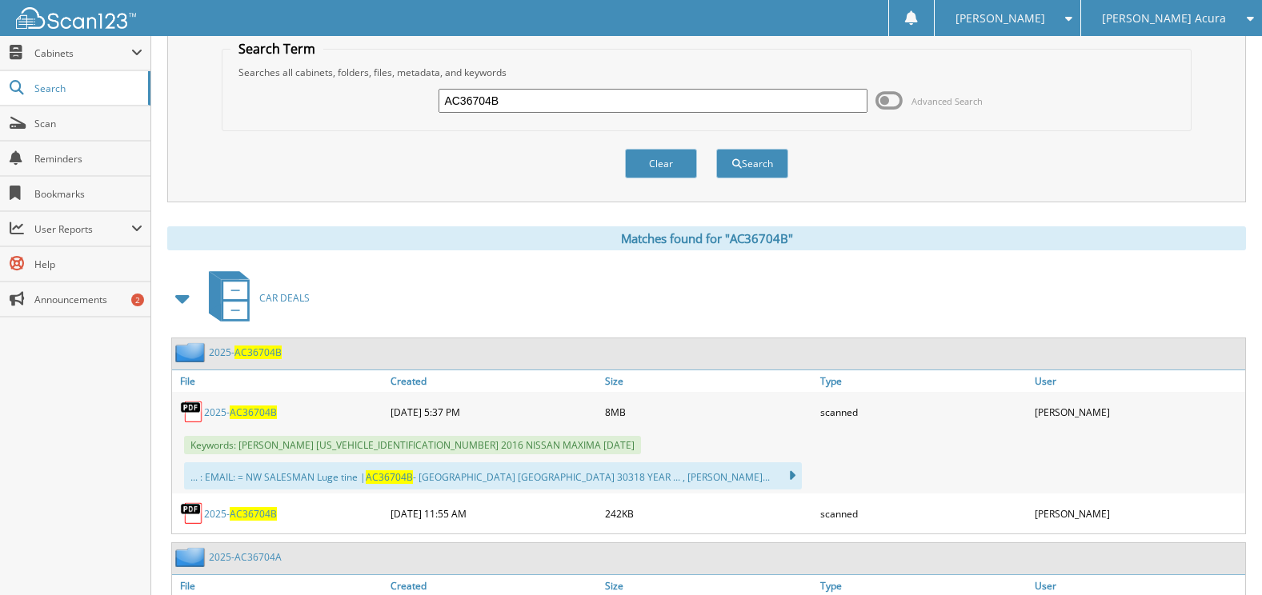
scroll to position [0, 0]
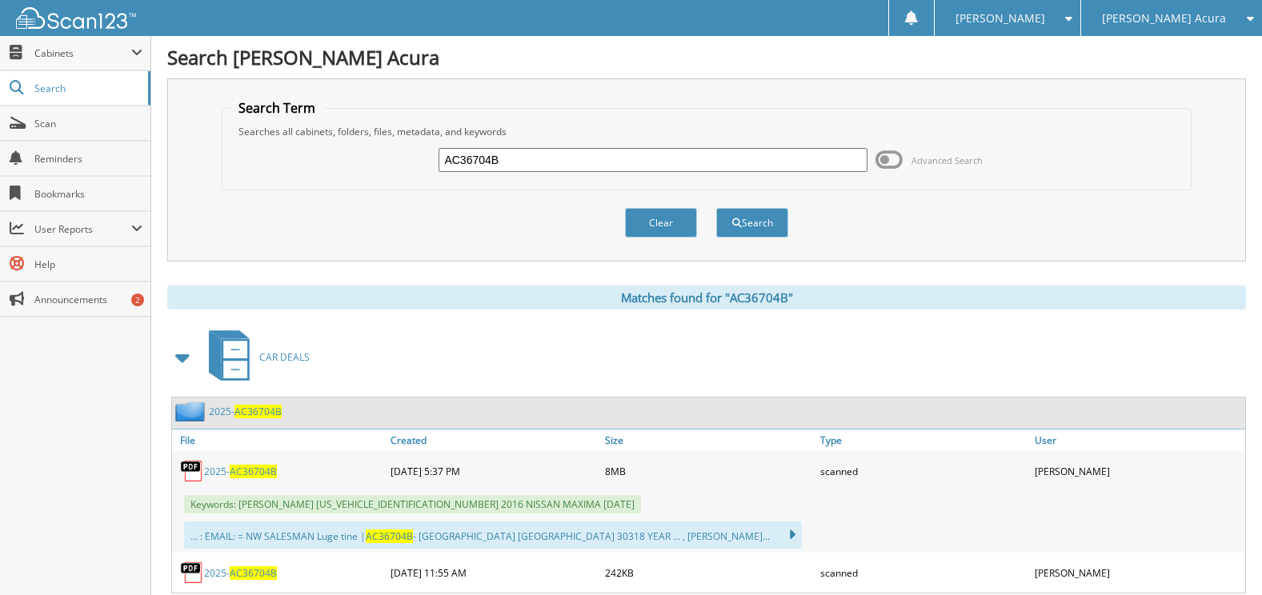
drag, startPoint x: 526, startPoint y: 149, endPoint x: 324, endPoint y: 142, distance: 202.5
click at [324, 142] on div "AC36704B Advanced Search" at bounding box center [705, 159] width 951 height 43
paste input "640A"
type input "AC36640A"
click at [716, 208] on button "Search" at bounding box center [752, 223] width 72 height 30
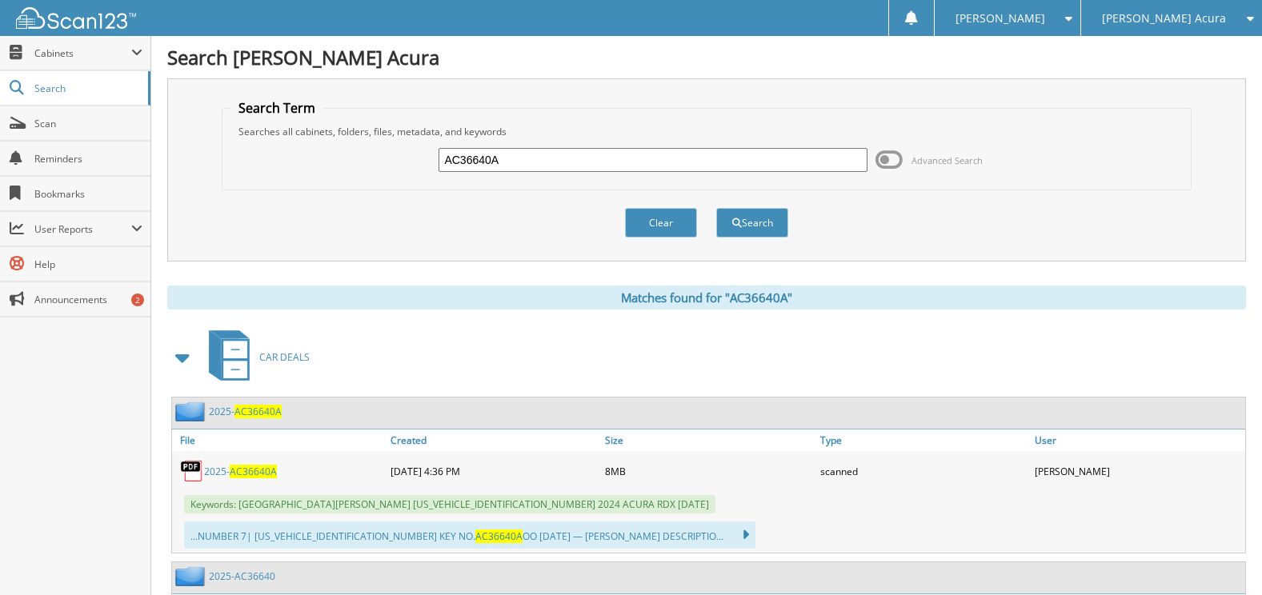
drag, startPoint x: 533, startPoint y: 157, endPoint x: 358, endPoint y: 154, distance: 174.4
click at [358, 154] on div "AC36640A Advanced Search" at bounding box center [705, 159] width 951 height 43
paste input "447"
type input "AC36447A"
click at [716, 208] on button "Search" at bounding box center [752, 223] width 72 height 30
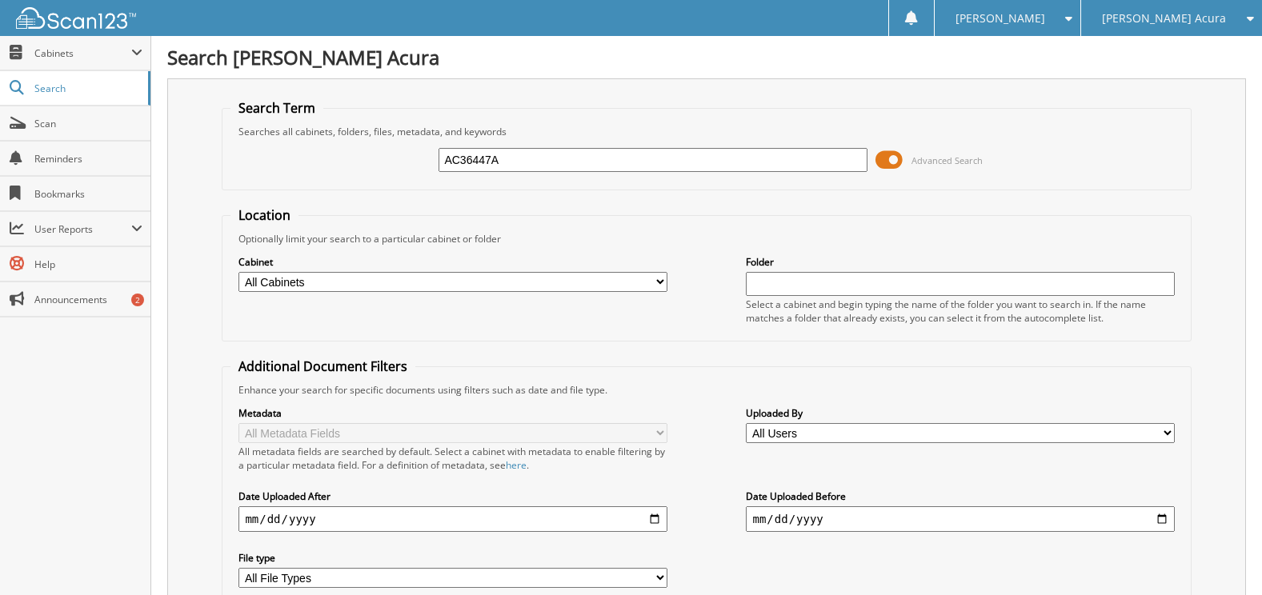
click at [885, 156] on span at bounding box center [888, 160] width 27 height 24
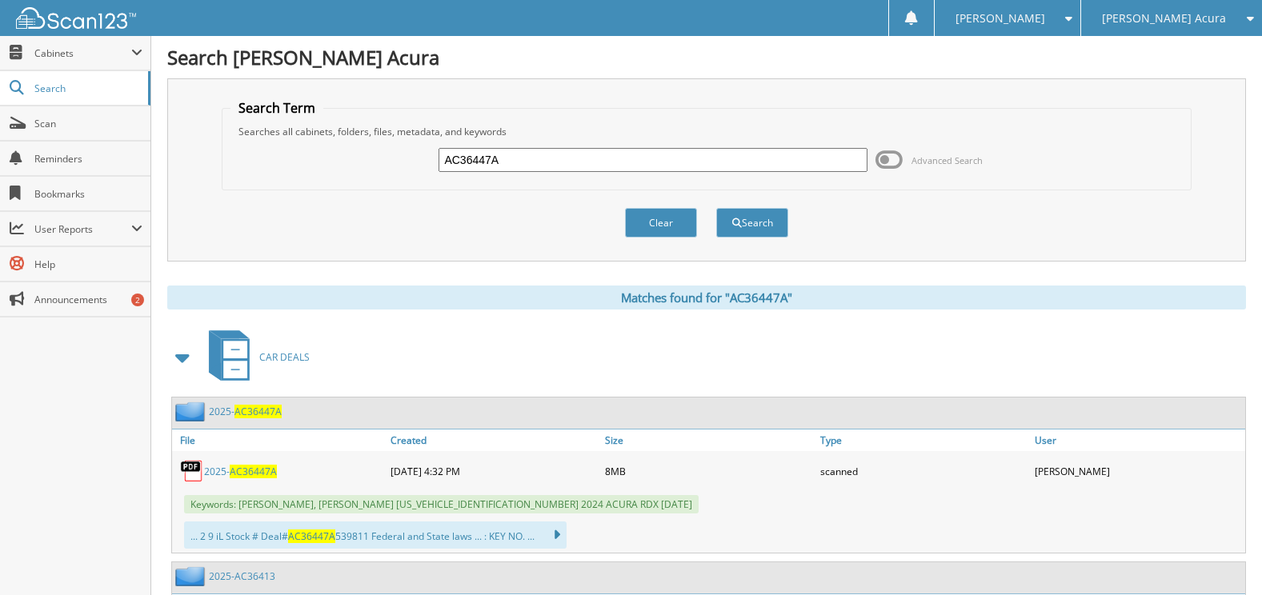
drag, startPoint x: 561, startPoint y: 169, endPoint x: 329, endPoint y: 134, distance: 234.7
click at [341, 144] on div "AC36447A Advanced Search" at bounding box center [705, 159] width 951 height 43
paste input "642"
type input "AC36642"
click at [716, 208] on button "Search" at bounding box center [752, 223] width 72 height 30
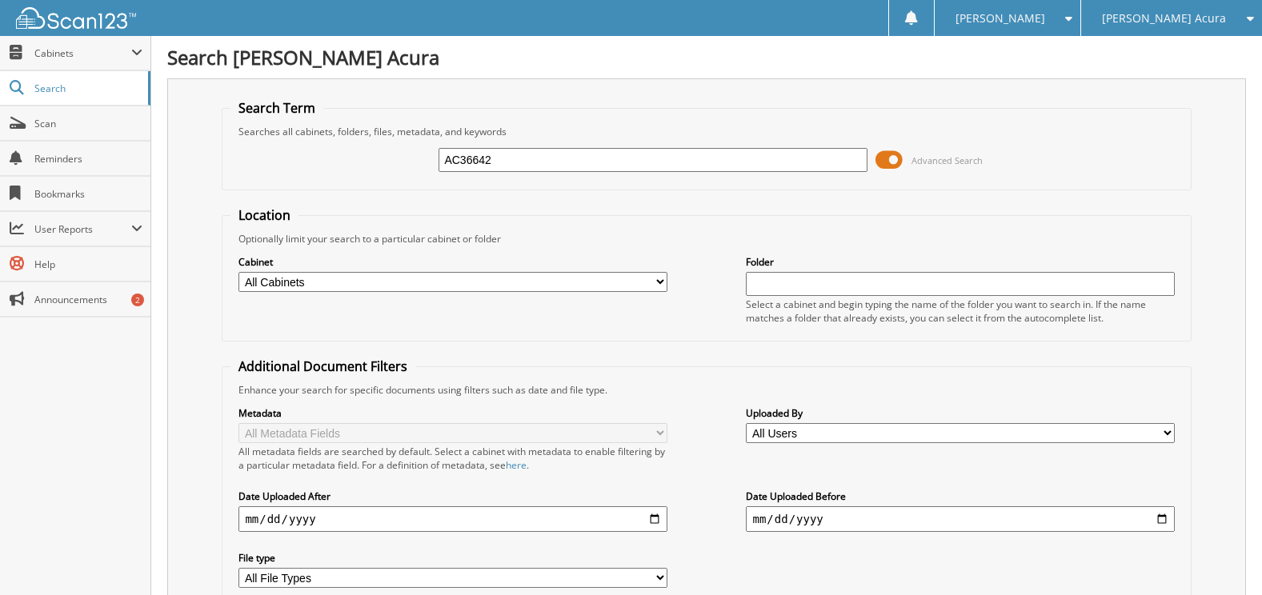
click at [895, 162] on span at bounding box center [888, 160] width 27 height 24
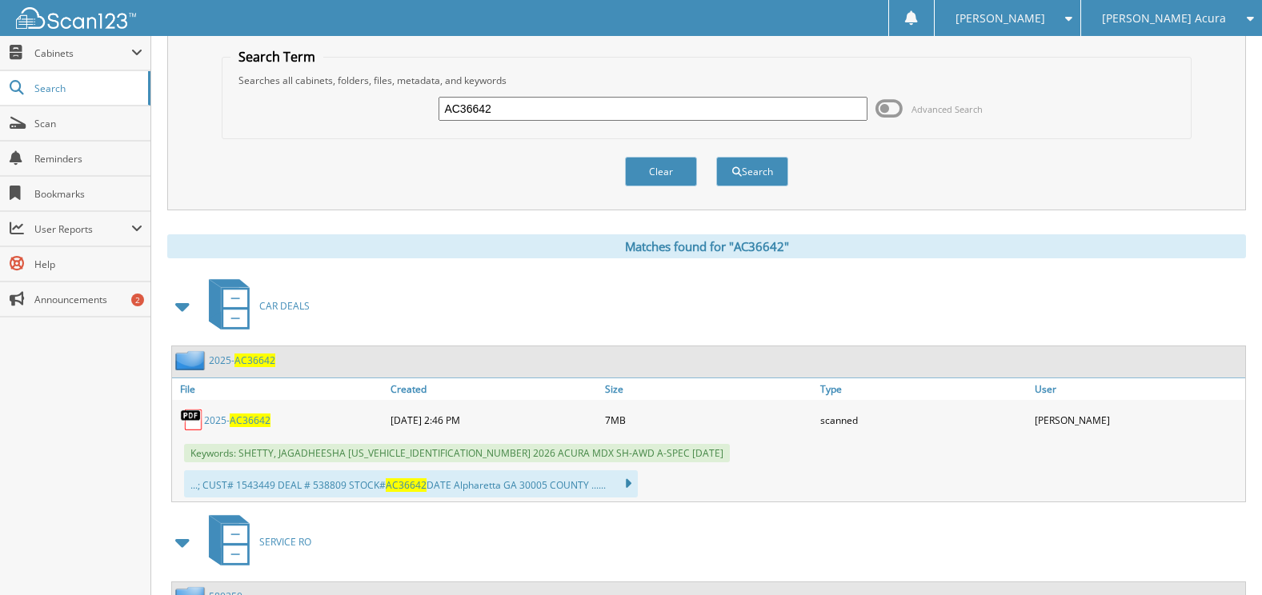
scroll to position [80, 0]
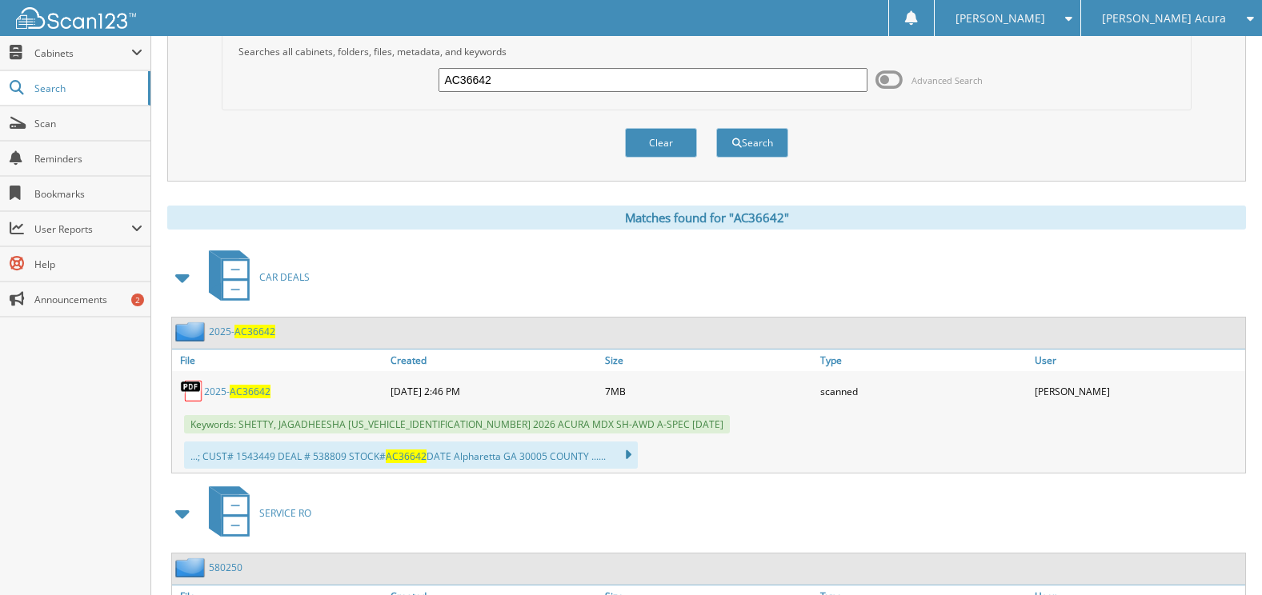
drag, startPoint x: 523, startPoint y: 87, endPoint x: 353, endPoint y: 52, distance: 174.0
click at [353, 60] on div "AC36642 Advanced Search" at bounding box center [705, 79] width 951 height 43
paste input "717"
type input "AC36717"
click at [716, 128] on button "Search" at bounding box center [752, 143] width 72 height 30
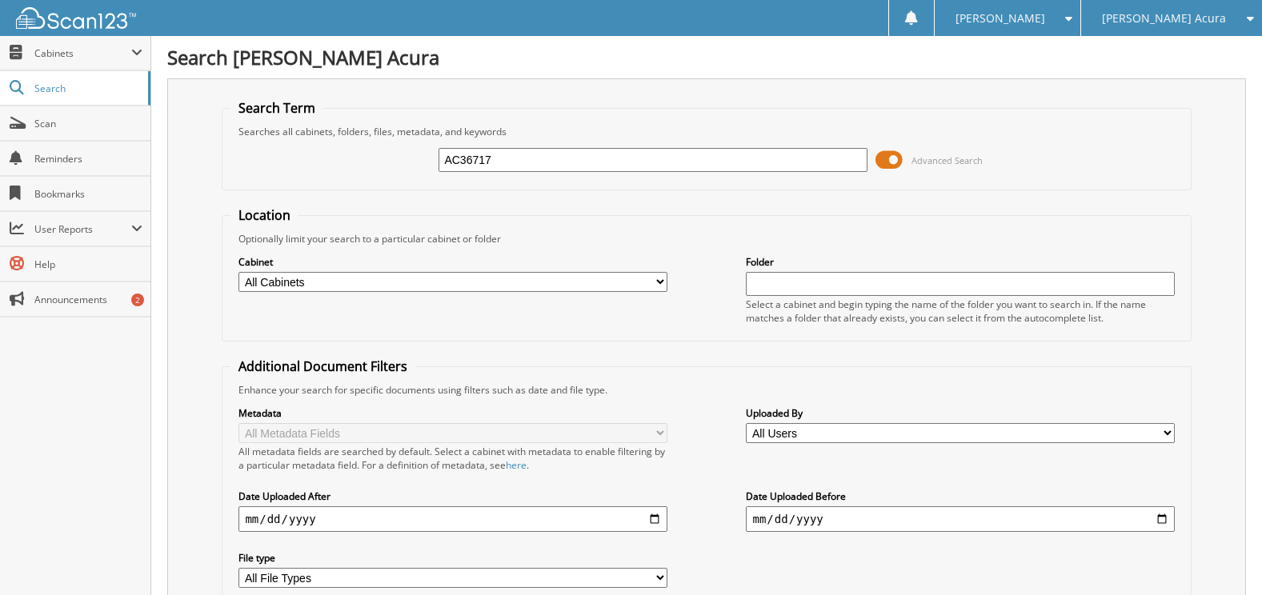
click at [892, 158] on span at bounding box center [888, 160] width 27 height 24
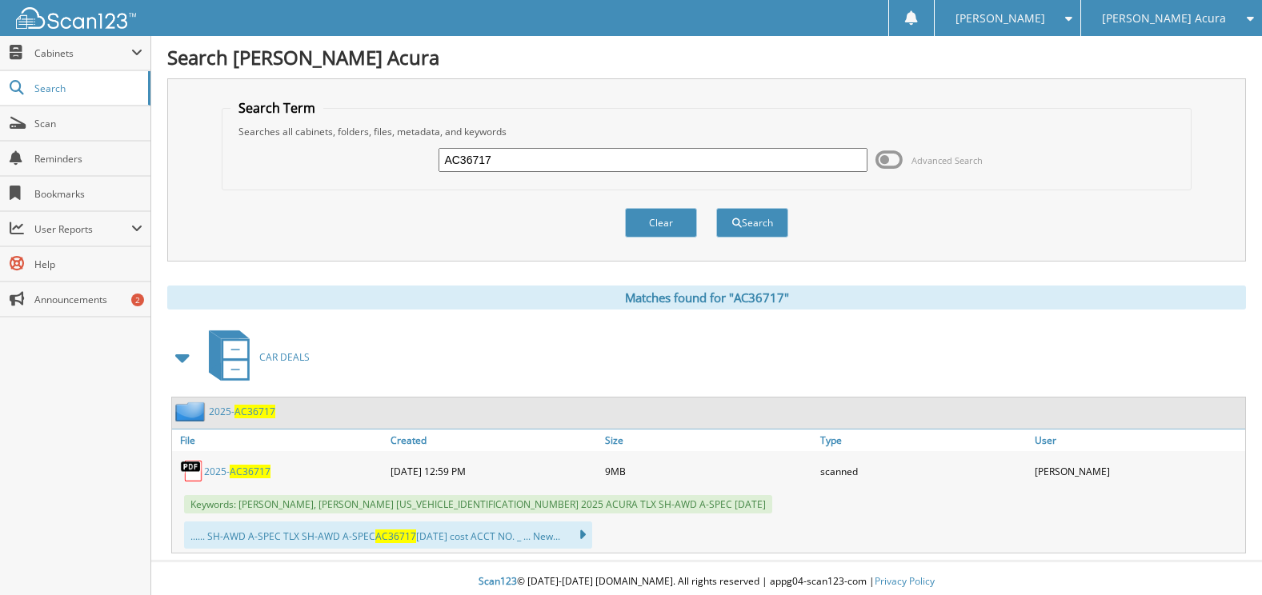
scroll to position [6, 0]
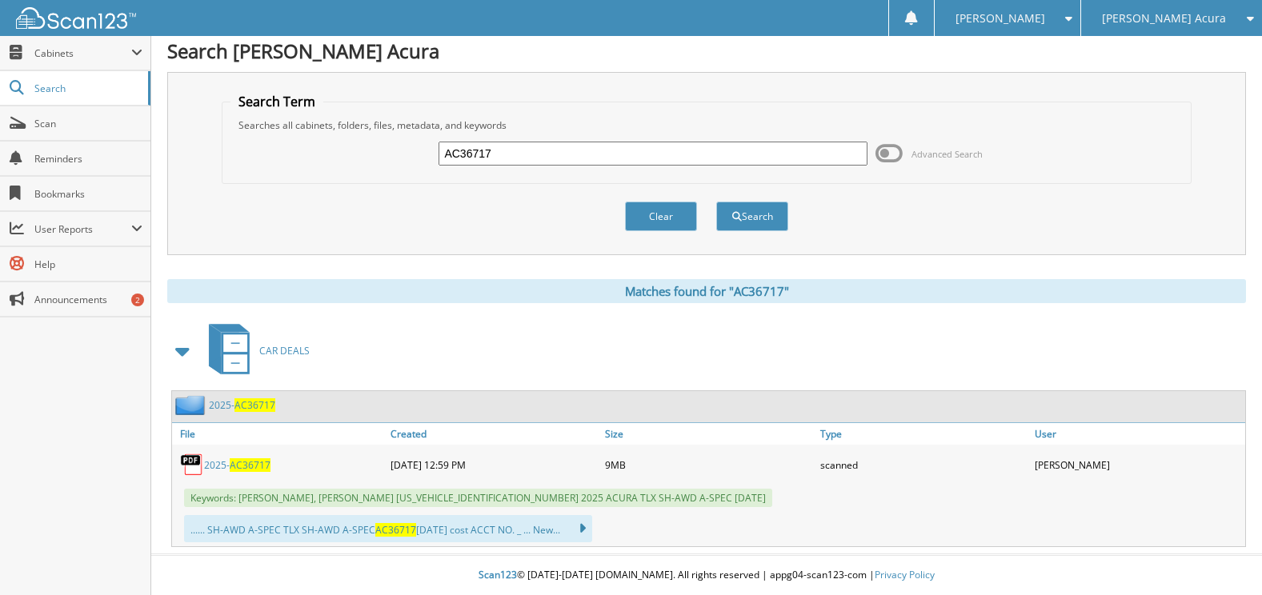
drag, startPoint x: 510, startPoint y: 150, endPoint x: 517, endPoint y: 154, distance: 8.2
click at [510, 150] on input "AC36717" at bounding box center [652, 154] width 428 height 24
drag, startPoint x: 559, startPoint y: 158, endPoint x: 297, endPoint y: 126, distance: 264.4
click at [302, 132] on div "AC36717 Advanced Search" at bounding box center [705, 153] width 951 height 43
paste input "43"
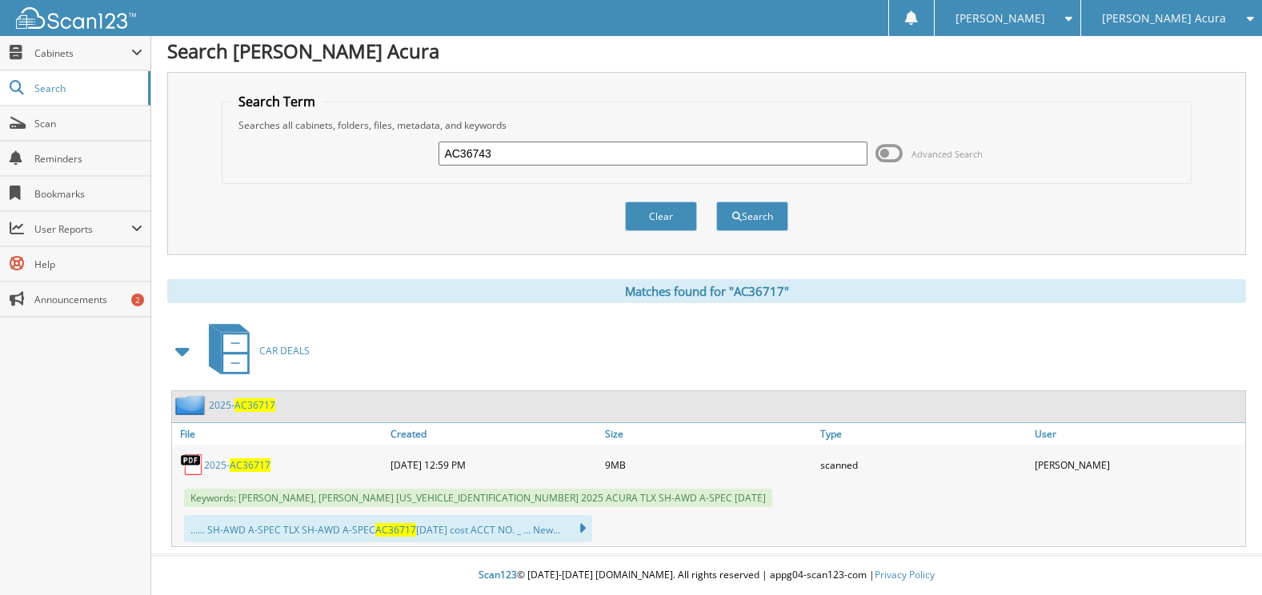
type input "AC36743"
click at [716, 202] on button "Search" at bounding box center [752, 217] width 72 height 30
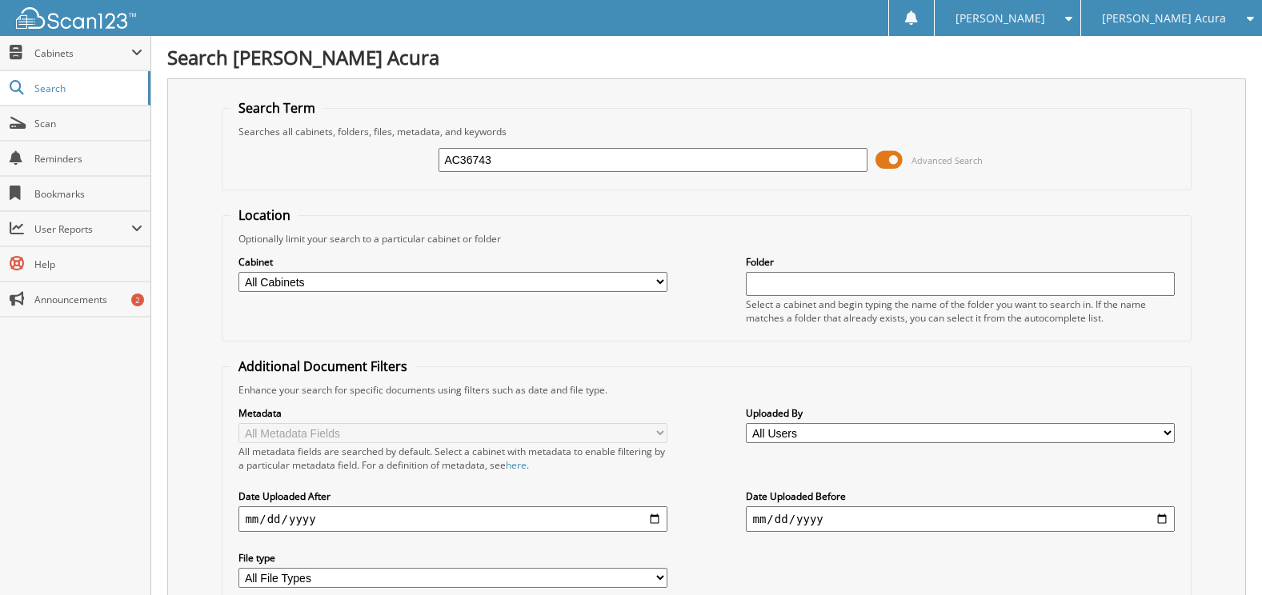
click at [890, 159] on span at bounding box center [888, 160] width 27 height 24
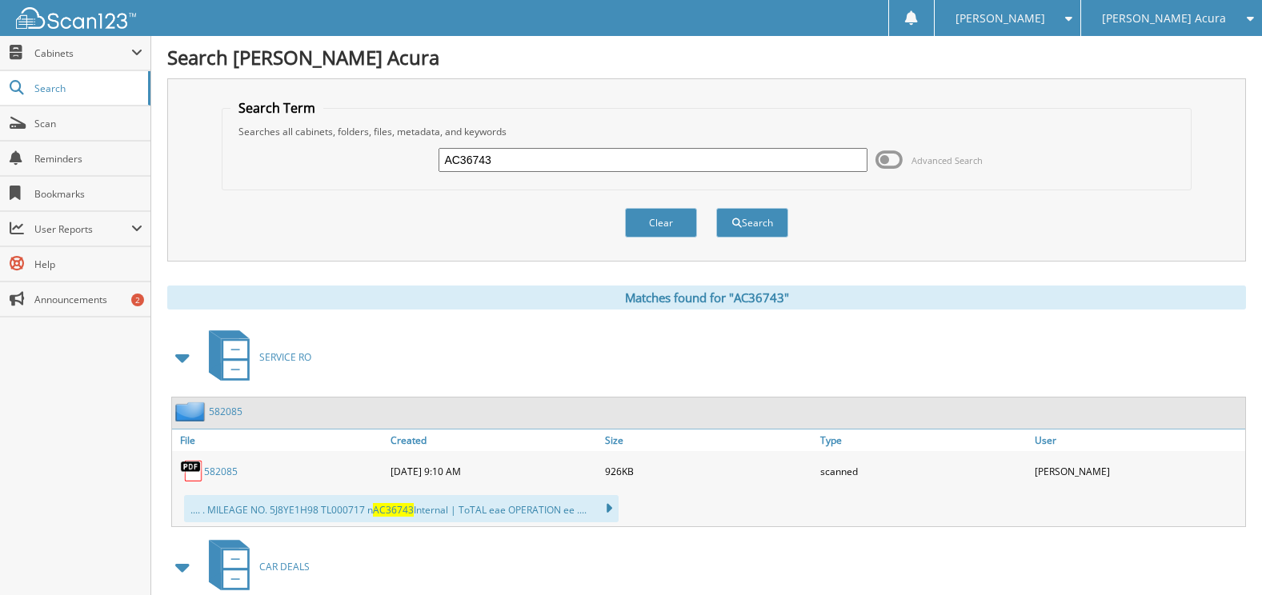
drag, startPoint x: 515, startPoint y: 161, endPoint x: 283, endPoint y: 141, distance: 232.9
click at [290, 153] on div "AC36743 Advanced Search" at bounding box center [705, 159] width 951 height 43
click at [1250, 21] on icon at bounding box center [1245, 18] width 15 height 11
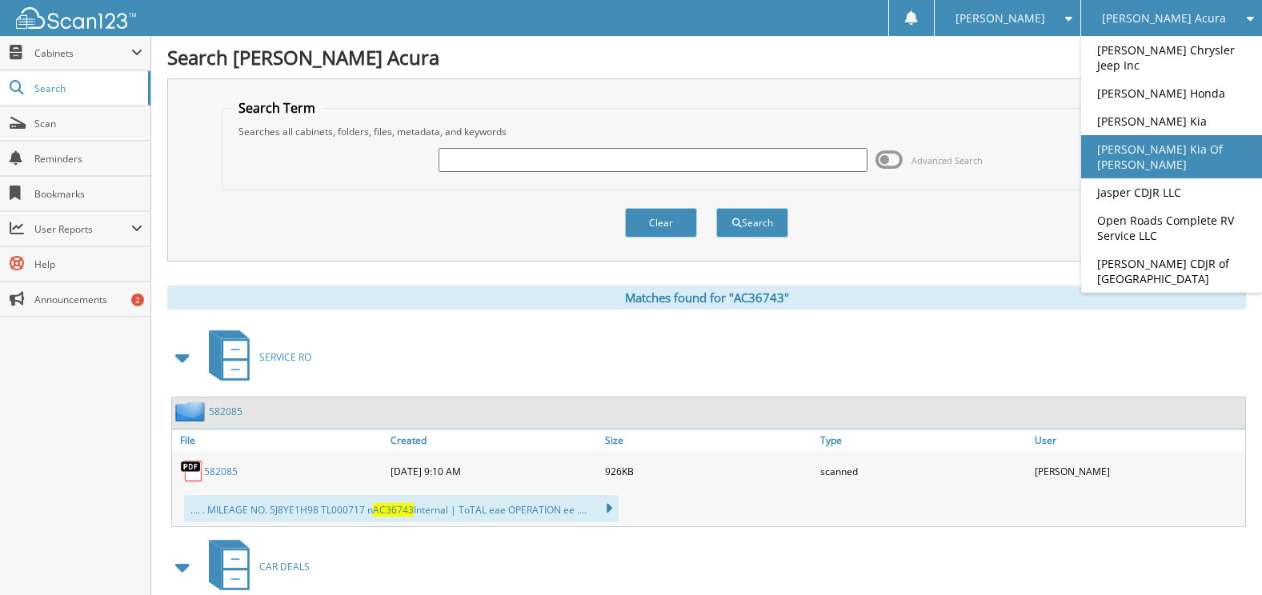
click at [1162, 150] on link "[PERSON_NAME] Kia Of [PERSON_NAME]" at bounding box center [1171, 156] width 181 height 43
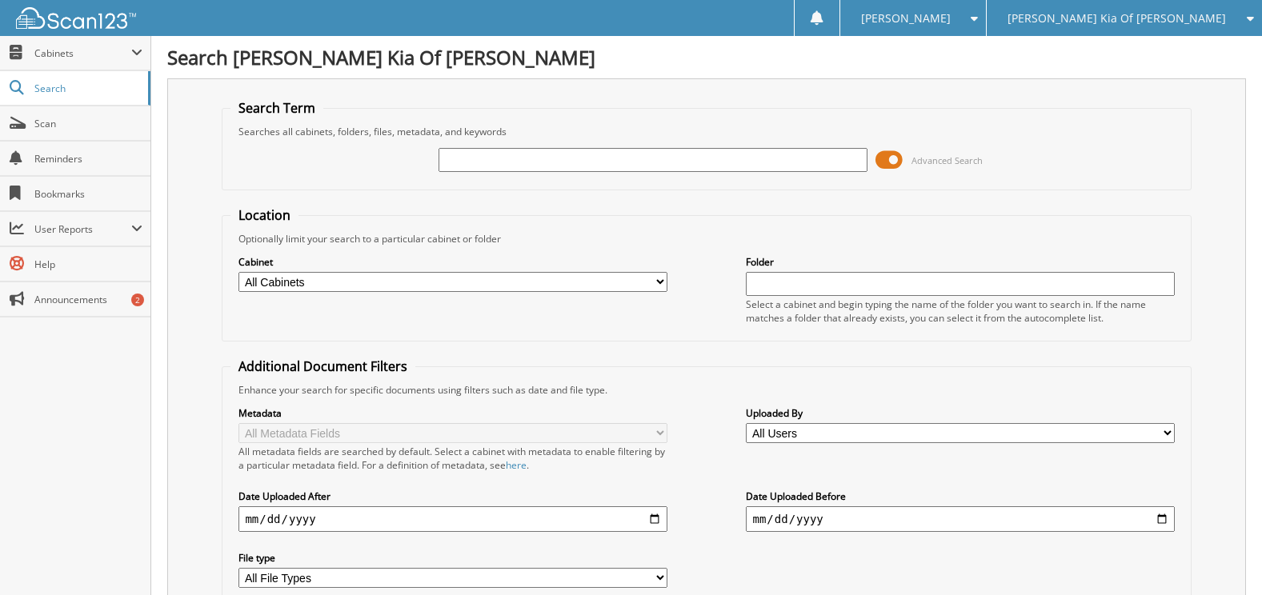
click at [514, 161] on input "text" at bounding box center [652, 160] width 428 height 24
paste input "538675"
type input "538675"
click at [895, 163] on span at bounding box center [888, 160] width 27 height 24
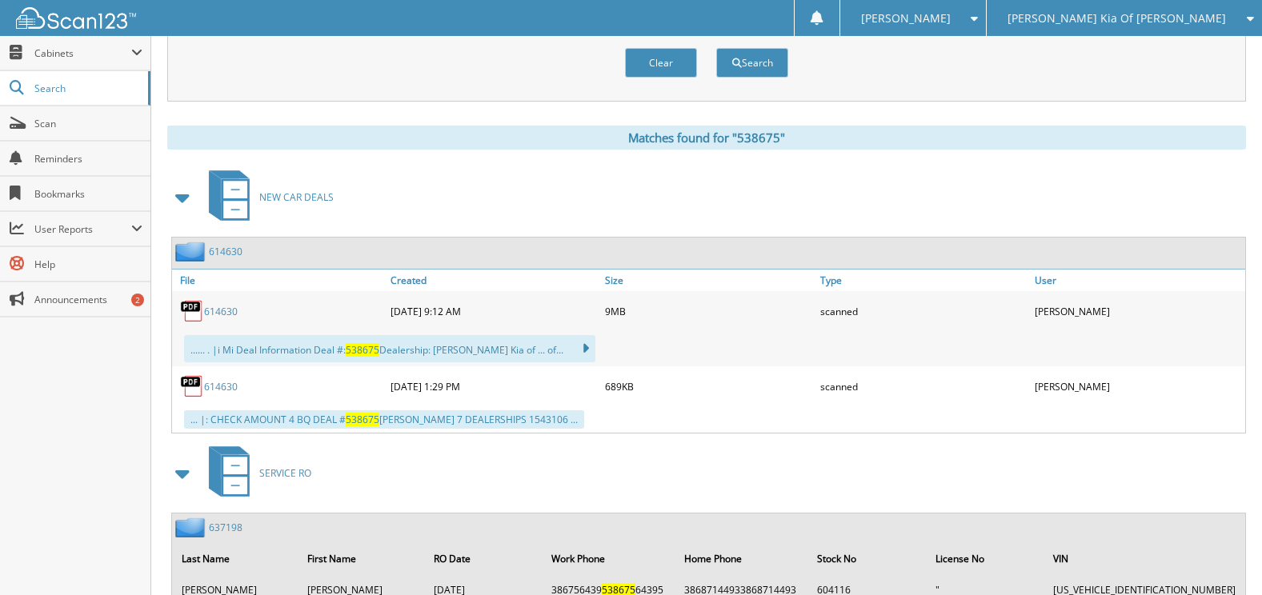
scroll to position [222, 0]
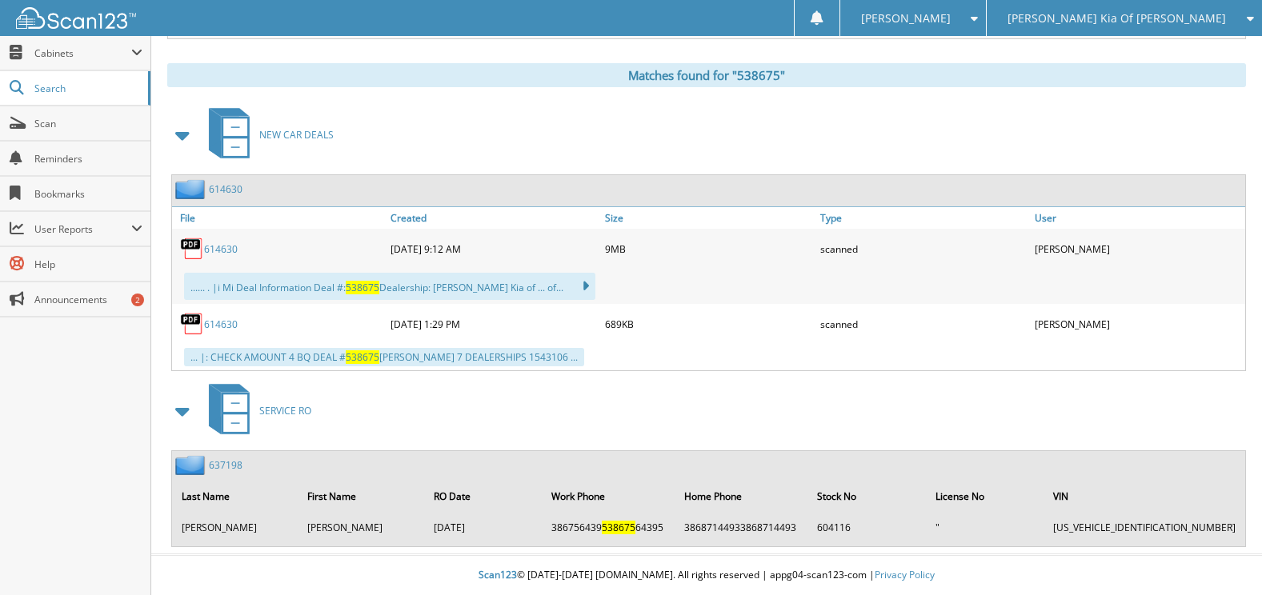
click at [229, 327] on link "614630" at bounding box center [221, 325] width 34 height 14
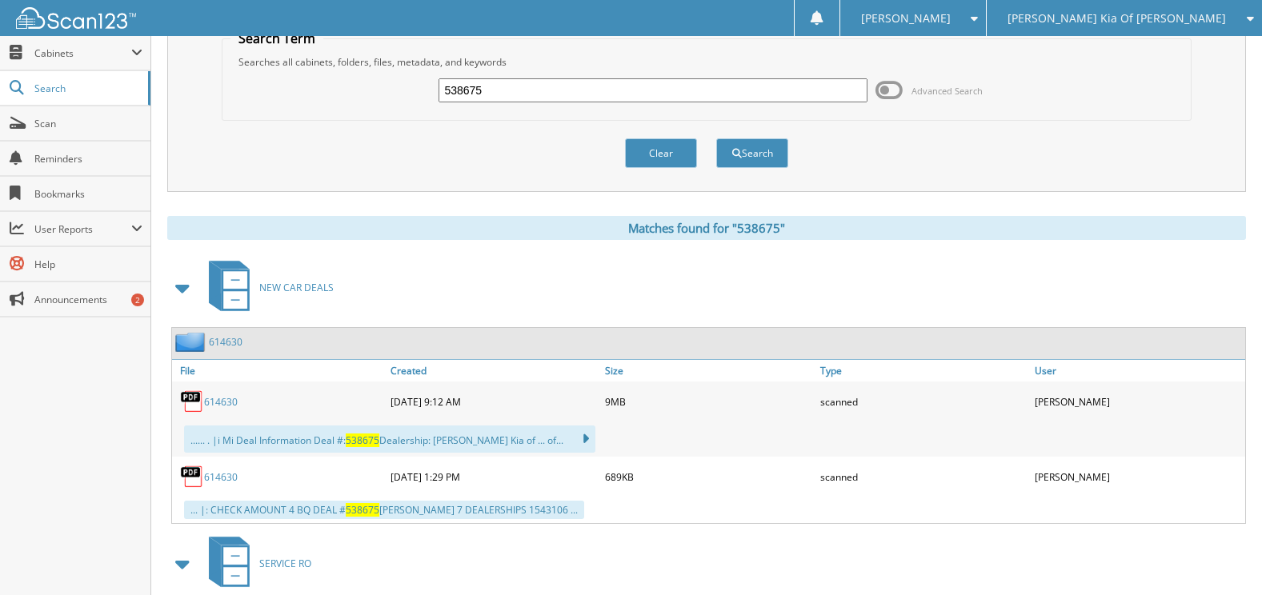
scroll to position [0, 0]
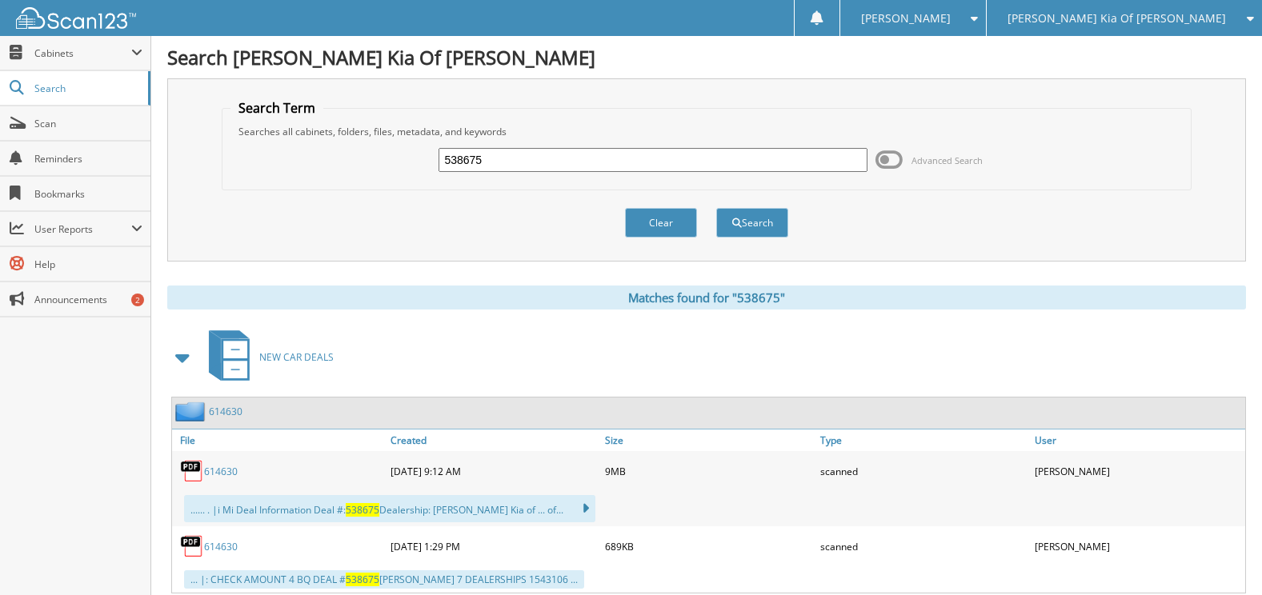
drag, startPoint x: 514, startPoint y: 154, endPoint x: 283, endPoint y: 154, distance: 231.2
click at [283, 154] on div "538675 Advanced Search" at bounding box center [705, 159] width 951 height 43
paste input "614669"
type input "614669"
click at [716, 208] on button "Search" at bounding box center [752, 223] width 72 height 30
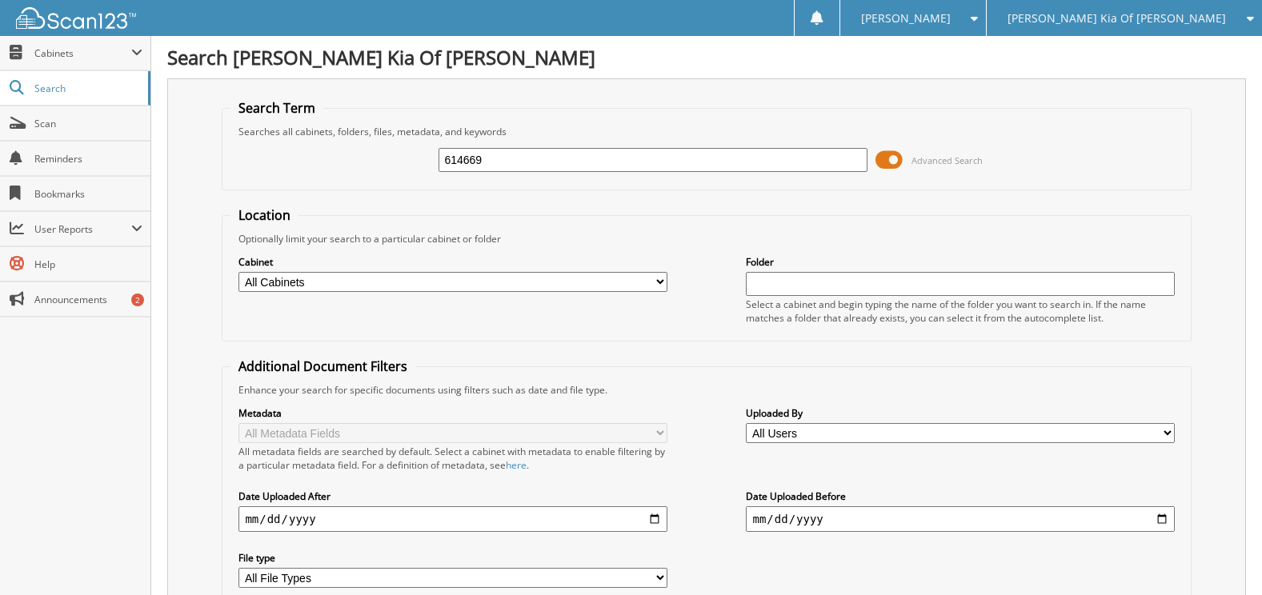
click at [895, 158] on span at bounding box center [888, 160] width 27 height 24
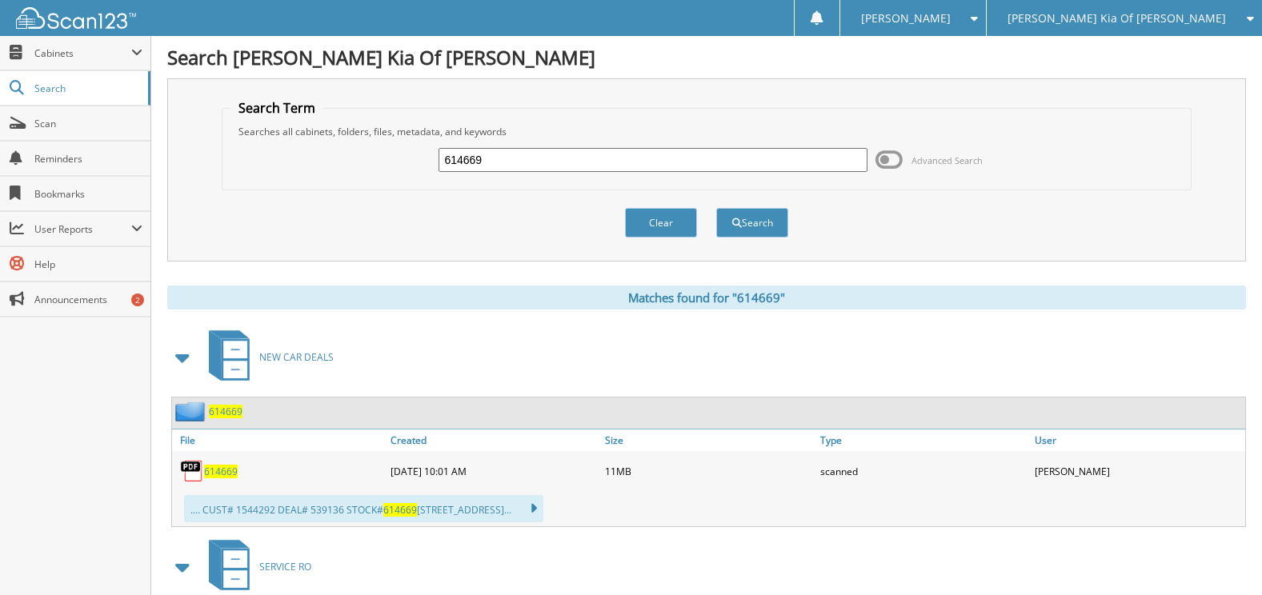
drag, startPoint x: 499, startPoint y: 167, endPoint x: 363, endPoint y: 160, distance: 136.2
click at [363, 160] on div "614669 Advanced Search" at bounding box center [705, 159] width 951 height 43
paste input "744"
type input "614744"
click at [716, 208] on button "Search" at bounding box center [752, 223] width 72 height 30
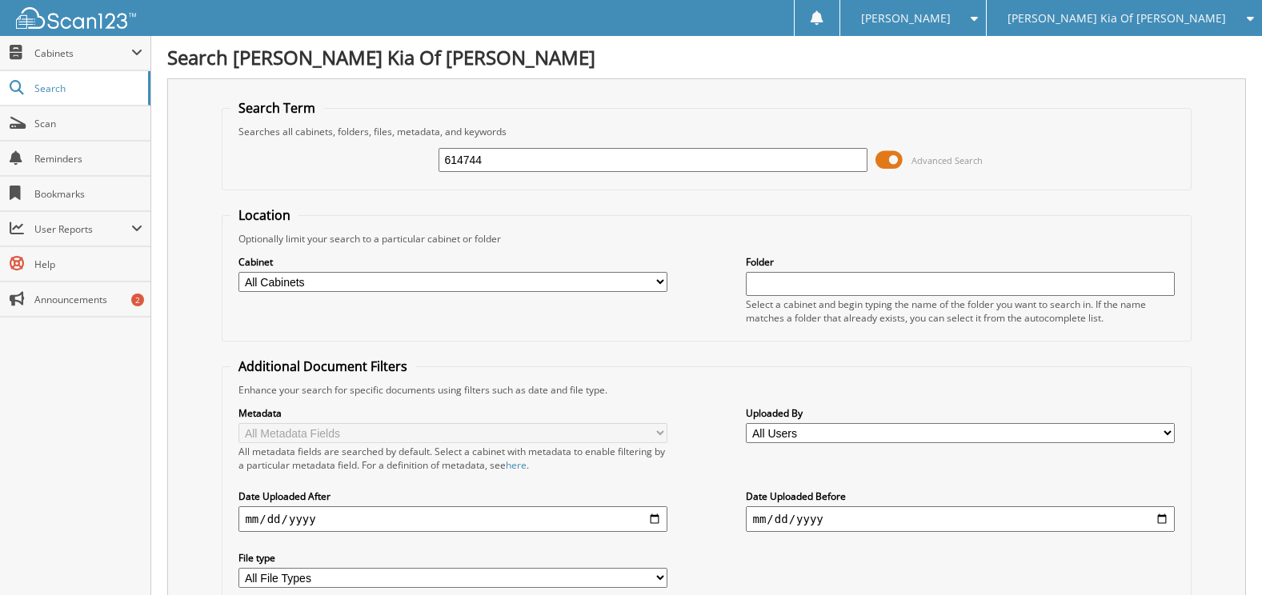
click at [886, 158] on span at bounding box center [888, 160] width 27 height 24
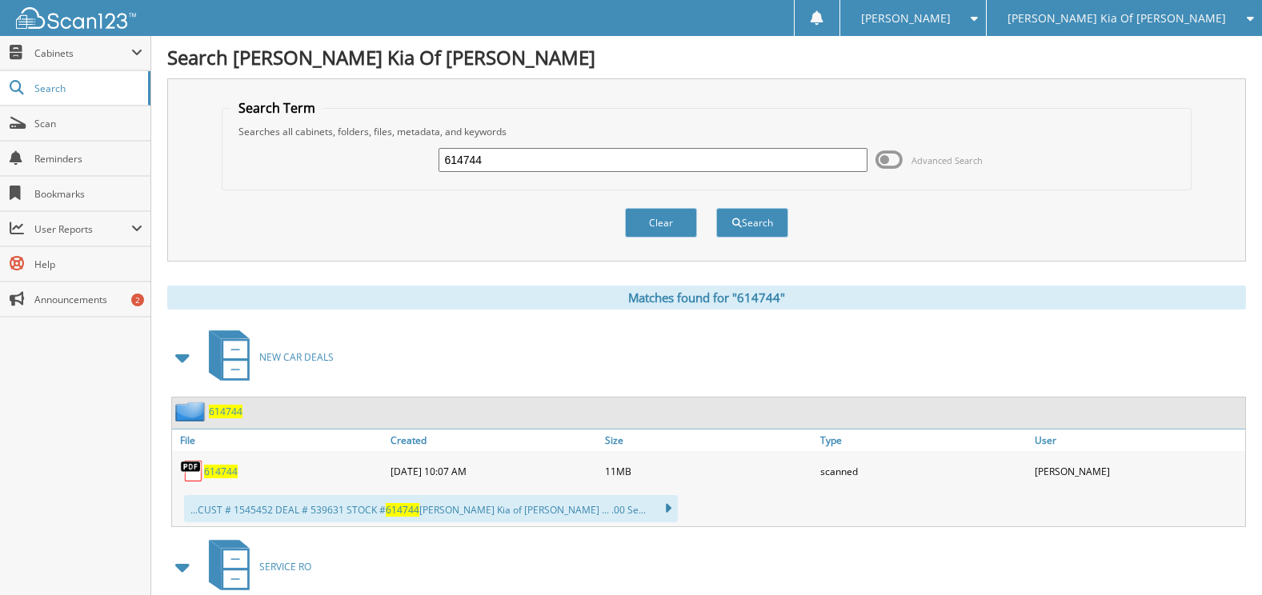
click at [1244, 22] on icon at bounding box center [1245, 18] width 15 height 11
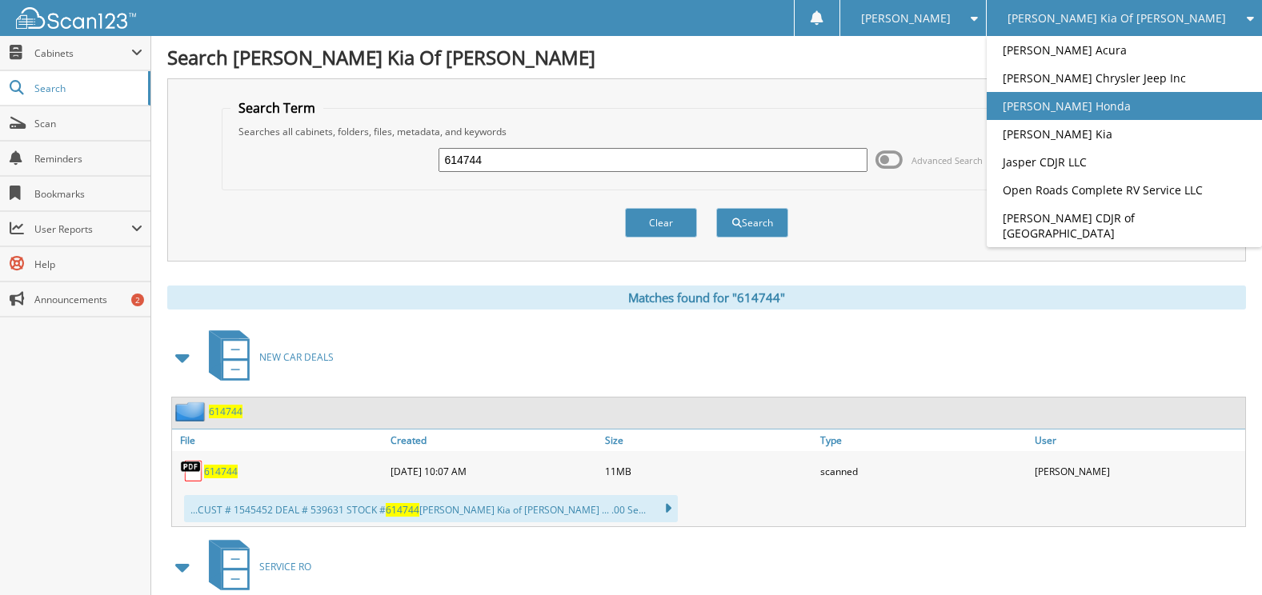
click at [1144, 109] on link "[PERSON_NAME] Honda" at bounding box center [1123, 106] width 275 height 28
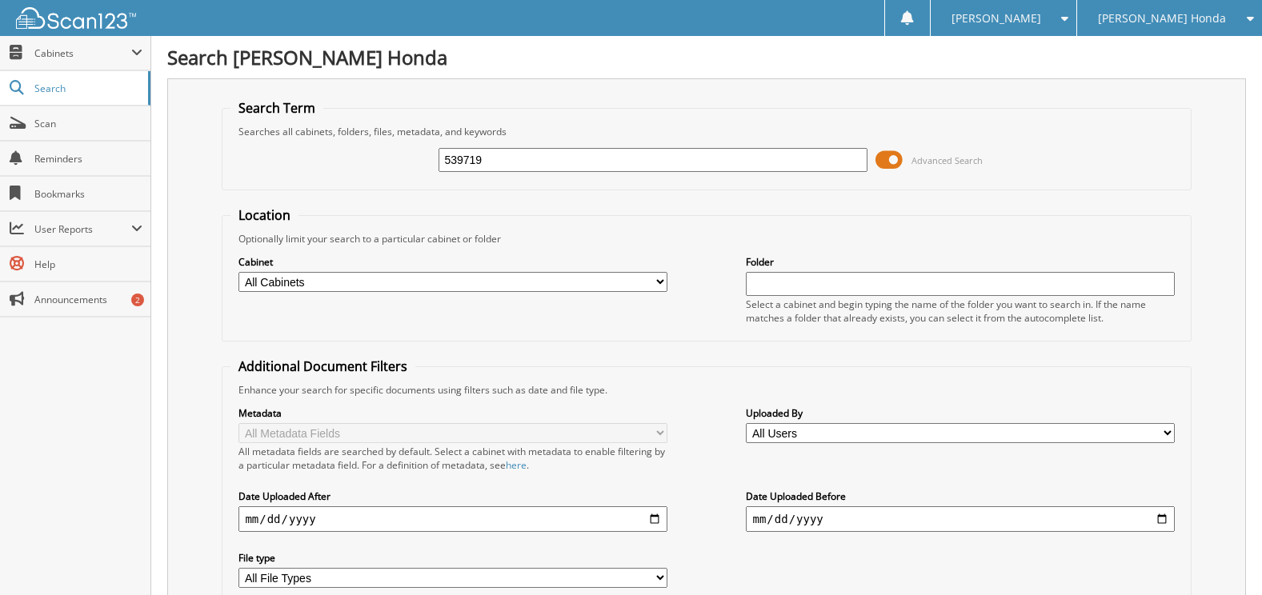
click at [894, 162] on span at bounding box center [888, 160] width 27 height 24
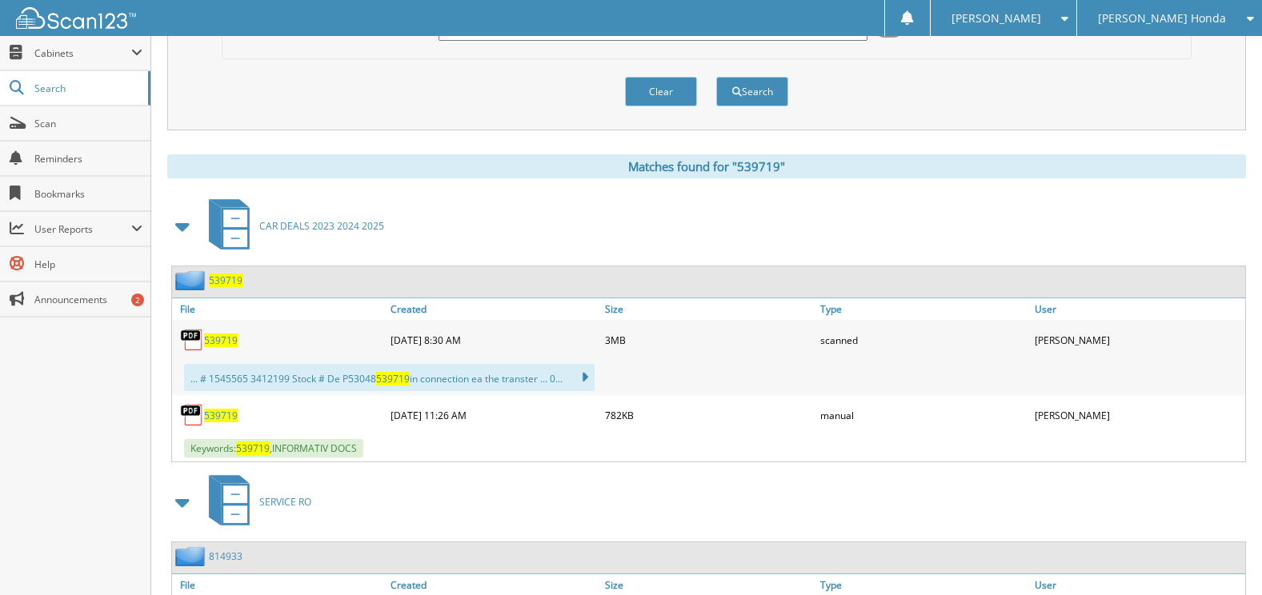
scroll to position [160, 0]
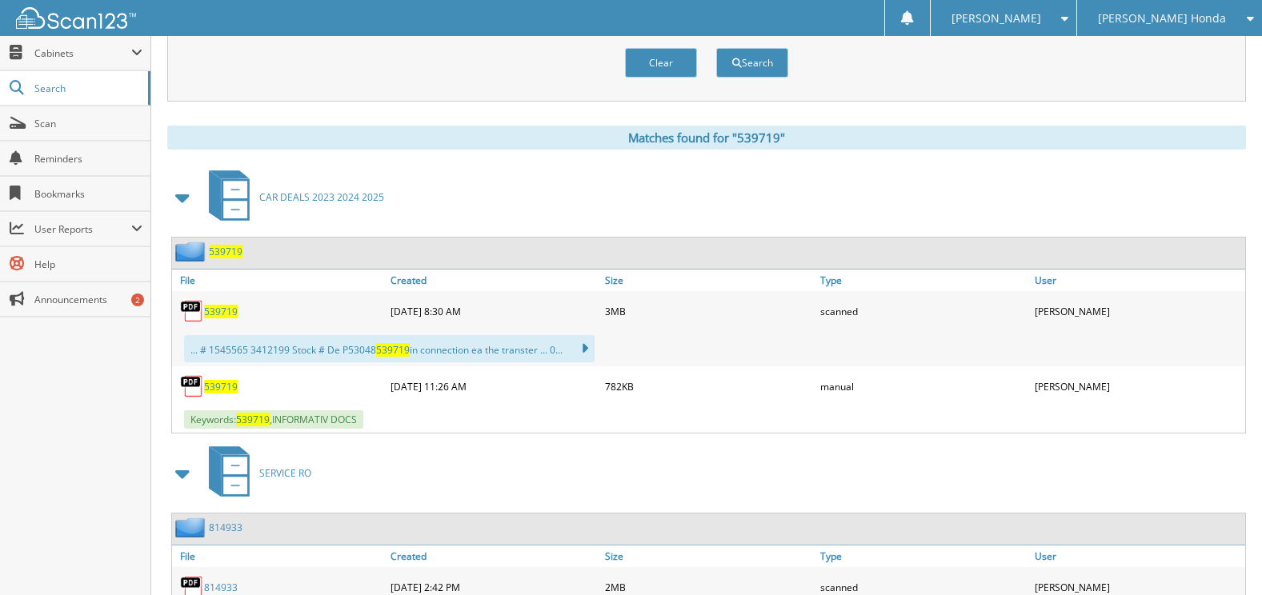
click at [218, 386] on span "539719" at bounding box center [221, 387] width 34 height 14
click at [218, 310] on span "539719" at bounding box center [221, 312] width 34 height 14
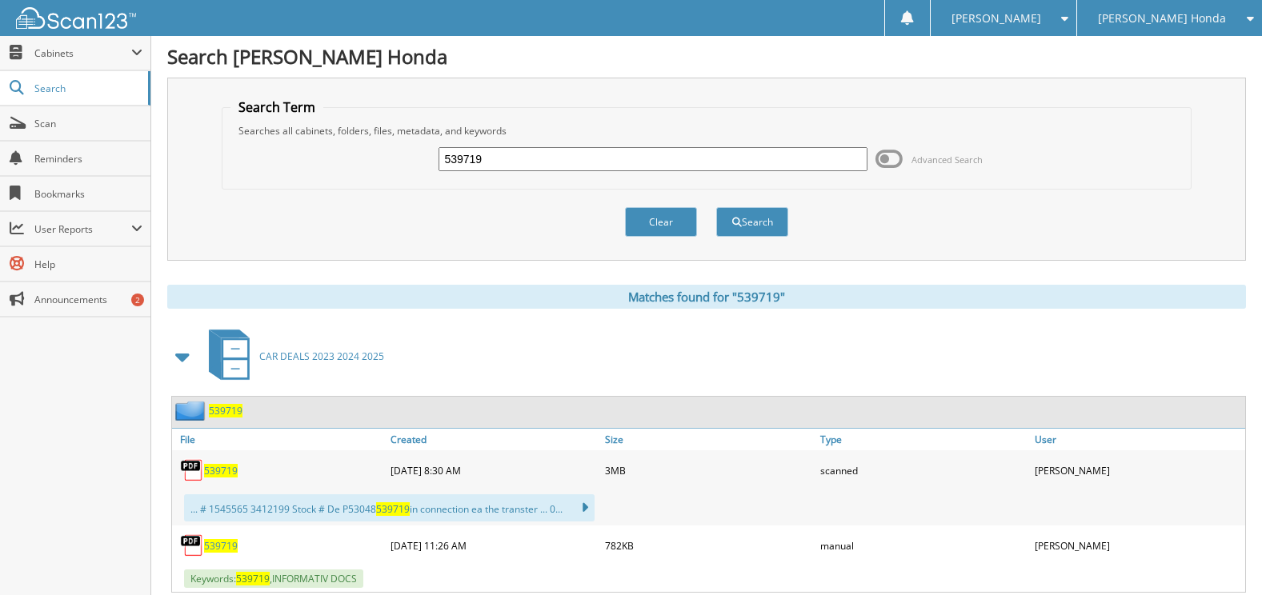
scroll to position [0, 0]
click at [787, 89] on div "Search Term Searches all cabinets, folders, files, metadata, and keywords 53971…" at bounding box center [706, 169] width 1078 height 183
drag, startPoint x: 520, startPoint y: 149, endPoint x: 394, endPoint y: 150, distance: 126.4
click at [394, 150] on div "539719 Advanced Search" at bounding box center [705, 159] width 951 height 43
paste input "8950"
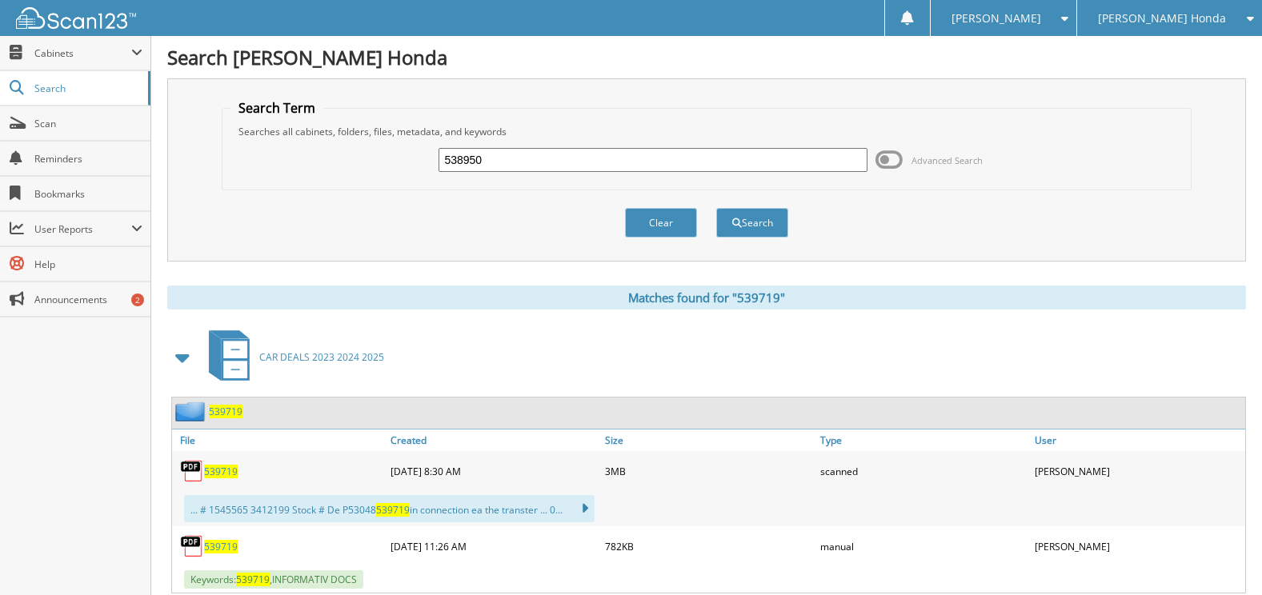
type input "538950"
click at [716, 208] on button "Search" at bounding box center [752, 223] width 72 height 30
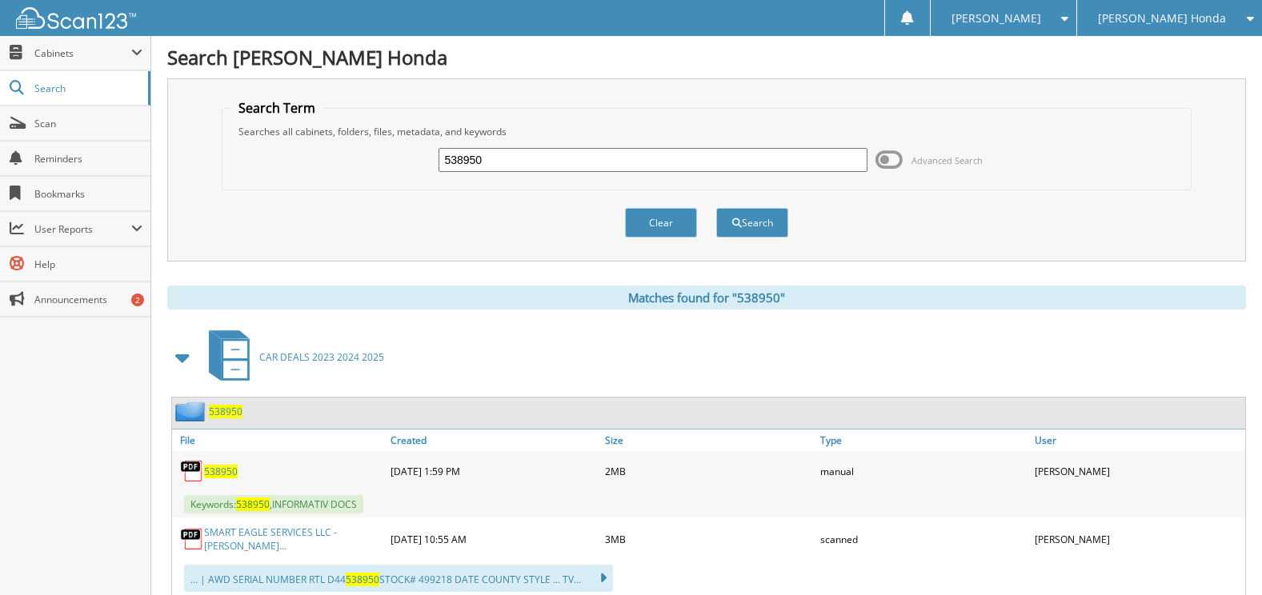
scroll to position [224, 0]
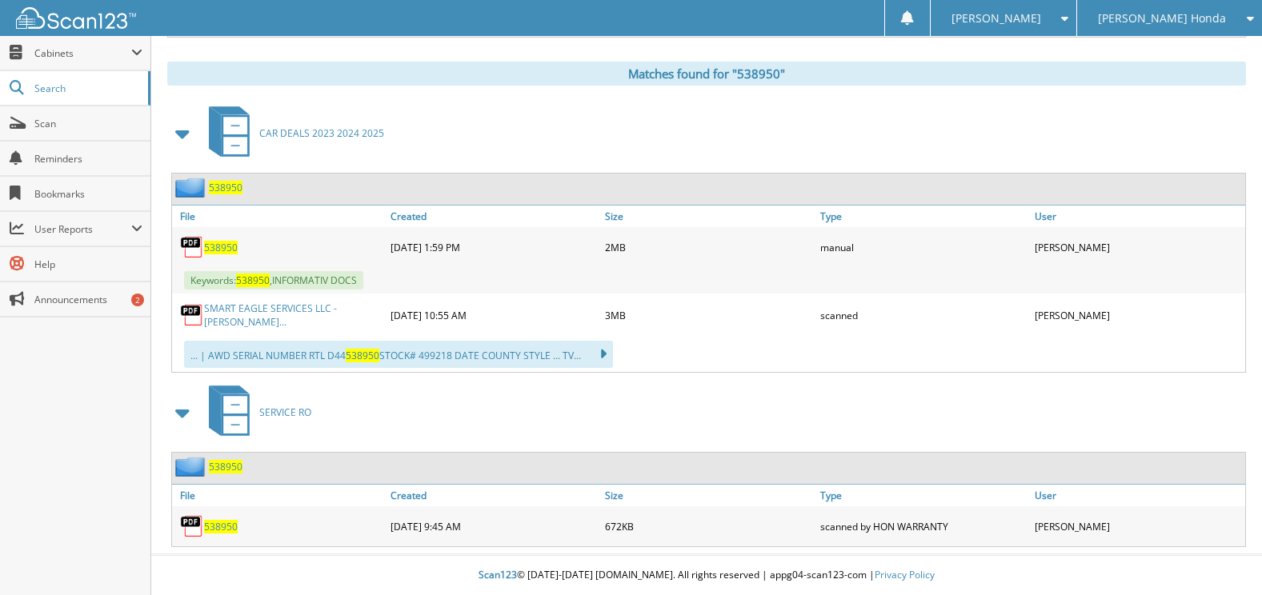
click at [226, 243] on span "538950" at bounding box center [221, 248] width 34 height 14
click at [258, 306] on link "SMART EAGLE SERVICES LLC - [PERSON_NAME]..." at bounding box center [293, 315] width 178 height 27
